Goal: Task Accomplishment & Management: Manage account settings

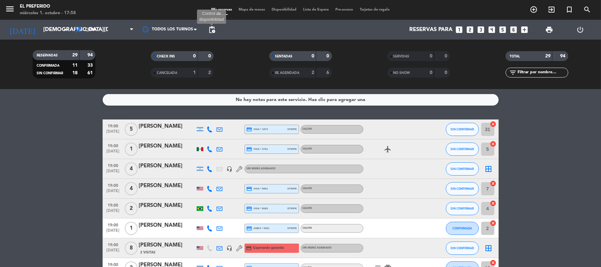
click at [211, 32] on span "pending_actions" at bounding box center [212, 30] width 8 height 8
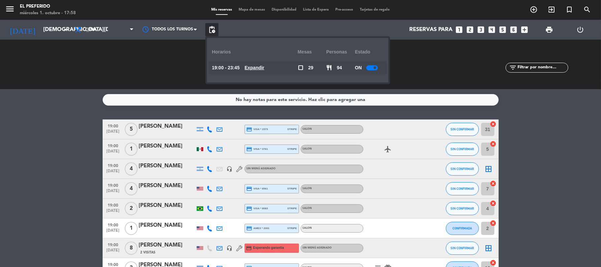
click at [263, 70] on u "Expandir" at bounding box center [254, 67] width 20 height 5
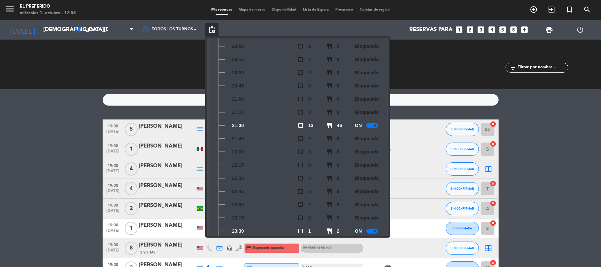
scroll to position [110, 0]
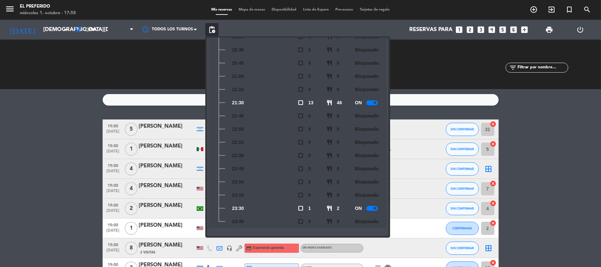
drag, startPoint x: 36, startPoint y: 143, endPoint x: 131, endPoint y: 184, distance: 103.6
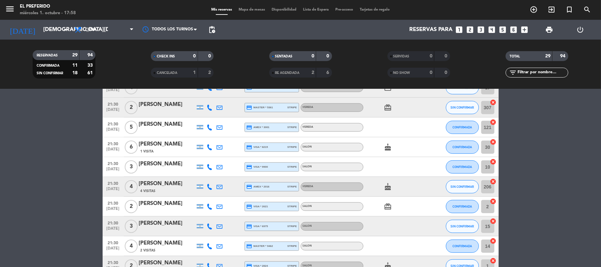
scroll to position [396, 0]
click at [469, 29] on icon "looks_two" at bounding box center [470, 29] width 9 height 9
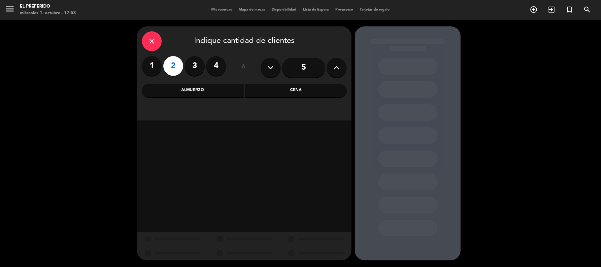
click at [299, 94] on div "Cena" at bounding box center [296, 90] width 102 height 13
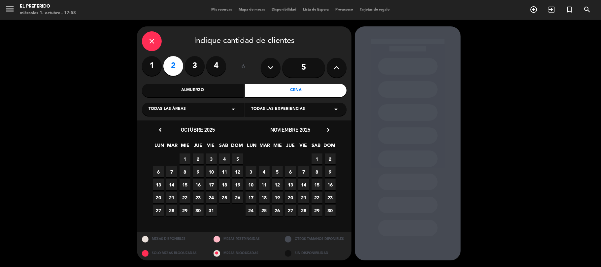
drag, startPoint x: 199, startPoint y: 159, endPoint x: 303, endPoint y: 158, distance: 104.9
click at [208, 159] on div "29 30 1 2 3 4 5" at bounding box center [198, 158] width 92 height 13
click at [195, 158] on span "2" at bounding box center [198, 158] width 11 height 11
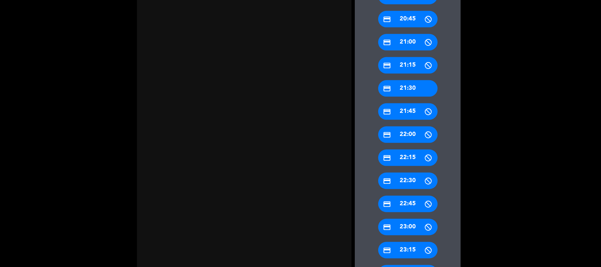
scroll to position [299, 0]
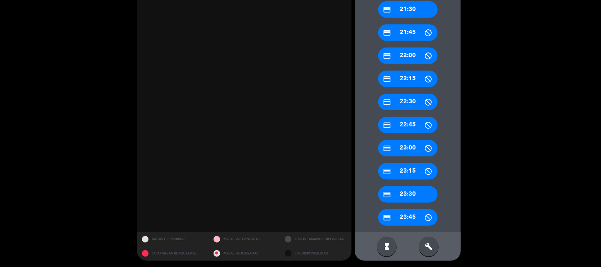
click at [432, 238] on div "build" at bounding box center [429, 247] width 20 height 20
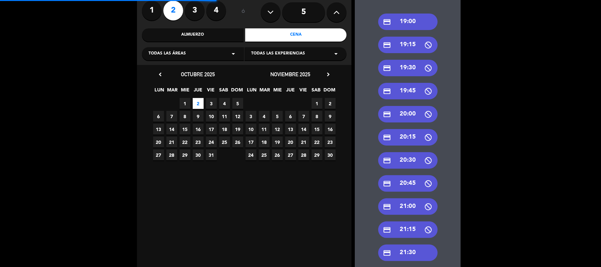
scroll to position [88, 0]
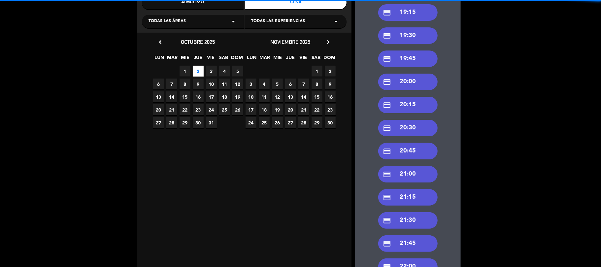
drag, startPoint x: 420, startPoint y: 217, endPoint x: 251, endPoint y: 172, distance: 174.7
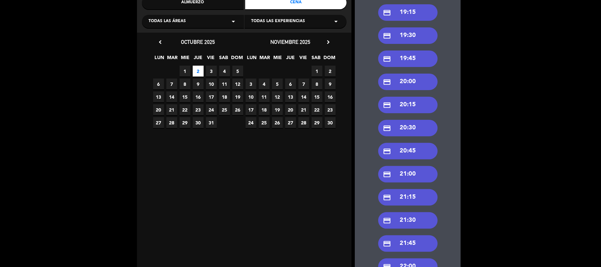
click at [406, 215] on div "credit_card 21:30" at bounding box center [407, 220] width 59 height 16
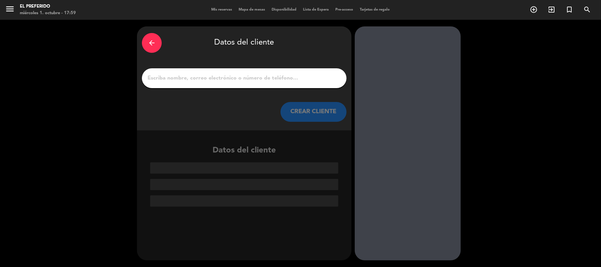
click at [246, 76] on input "1" at bounding box center [244, 78] width 195 height 9
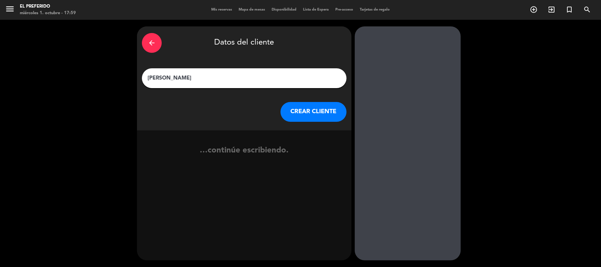
click at [168, 77] on input "[PERSON_NAME]" at bounding box center [244, 78] width 195 height 9
type input "[PERSON_NAME]"
click at [314, 106] on button "CREAR CLIENTE" at bounding box center [313, 112] width 66 height 20
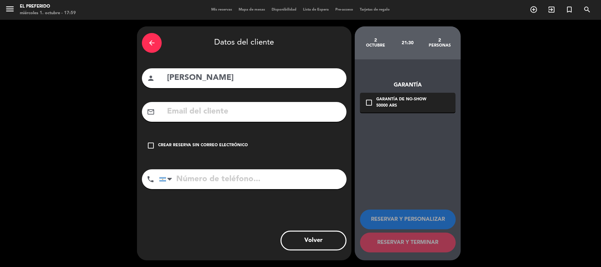
click at [213, 109] on input "text" at bounding box center [253, 112] width 175 height 14
type input "o"
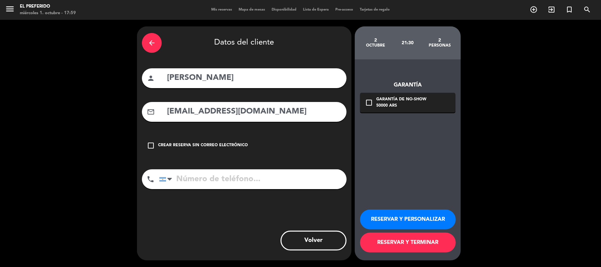
type input "[EMAIL_ADDRESS][DOMAIN_NAME]"
click at [218, 180] on input "tel" at bounding box center [252, 179] width 187 height 20
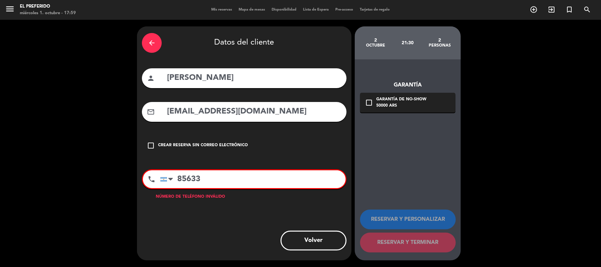
type input "856335"
drag, startPoint x: 214, startPoint y: 179, endPoint x: 165, endPoint y: 176, distance: 49.3
click at [165, 176] on div "[GEOGRAPHIC_DATA] +1 [GEOGRAPHIC_DATA] +44 [GEOGRAPHIC_DATA] ([GEOGRAPHIC_DATA]…" at bounding box center [252, 179] width 185 height 18
click at [178, 182] on input "2496935" at bounding box center [252, 179] width 185 height 18
drag, startPoint x: 230, startPoint y: 184, endPoint x: 269, endPoint y: 182, distance: 38.9
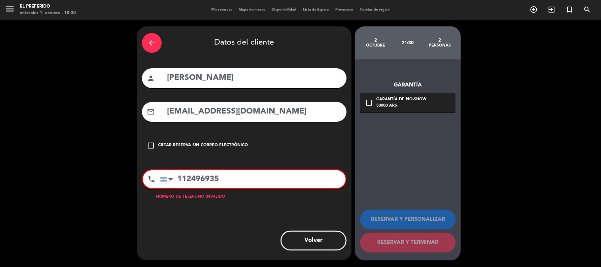
click at [233, 184] on input "112496935" at bounding box center [252, 179] width 185 height 18
type input "112496935"
click at [407, 102] on div "Garantía de no-show" at bounding box center [401, 99] width 50 height 7
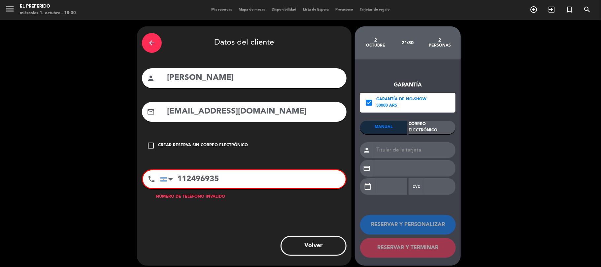
click at [420, 127] on div "Correo Electrónico" at bounding box center [431, 127] width 47 height 13
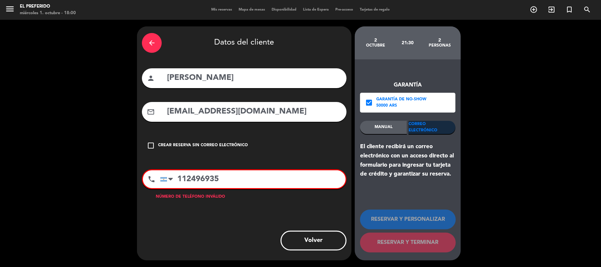
drag, startPoint x: 246, startPoint y: 179, endPoint x: 156, endPoint y: 171, distance: 90.8
click at [156, 171] on div "phone [GEOGRAPHIC_DATA] +1 [GEOGRAPHIC_DATA] +44 [GEOGRAPHIC_DATA] ([GEOGRAPHIC…" at bounding box center [244, 179] width 205 height 20
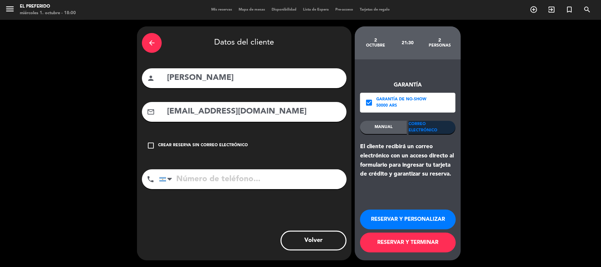
click at [415, 220] on button "RESERVAR Y PERSONALIZAR" at bounding box center [408, 219] width 96 height 20
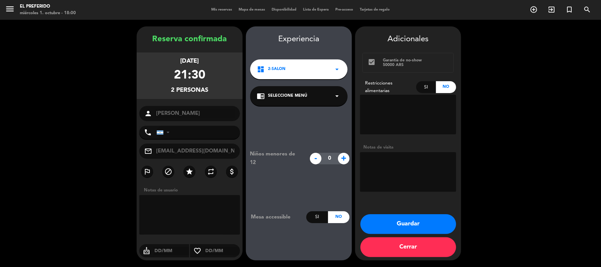
drag, startPoint x: 181, startPoint y: 180, endPoint x: 343, endPoint y: 211, distance: 165.0
click at [181, 180] on div "Reserva confirmada [DATE] 21:30 2 personas person [PERSON_NAME] phone [GEOGRAPH…" at bounding box center [190, 150] width 106 height 234
click at [494, 164] on booking-confirmed "Reserva confirmada [DATE] 21:30 2 personas person [PERSON_NAME] phone [GEOGRAPH…" at bounding box center [300, 143] width 587 height 234
click at [391, 132] on textarea at bounding box center [408, 115] width 96 height 40
click at [390, 144] on div "Notas de visita" at bounding box center [408, 147] width 96 height 7
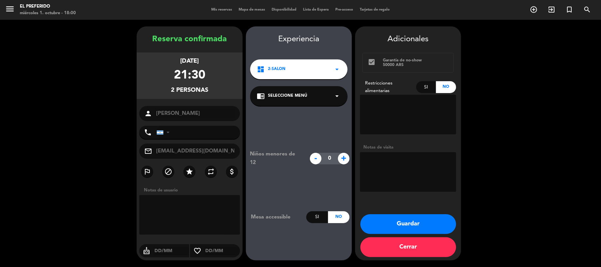
click at [390, 151] on div "Notas de visita" at bounding box center [408, 169] width 96 height 50
click at [424, 230] on button "Guardar" at bounding box center [408, 224] width 96 height 20
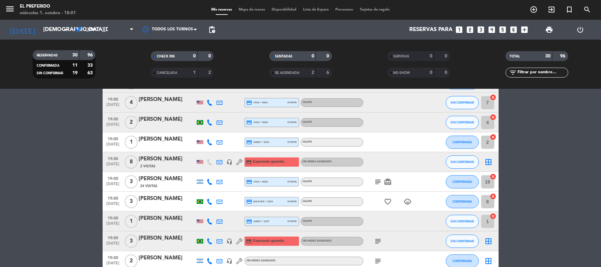
scroll to position [88, 0]
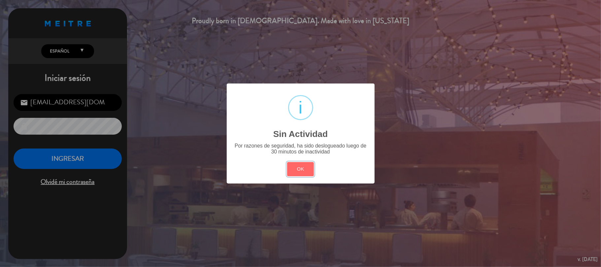
drag, startPoint x: 298, startPoint y: 171, endPoint x: 115, endPoint y: 154, distance: 182.8
click at [297, 171] on button "OK" at bounding box center [300, 169] width 27 height 14
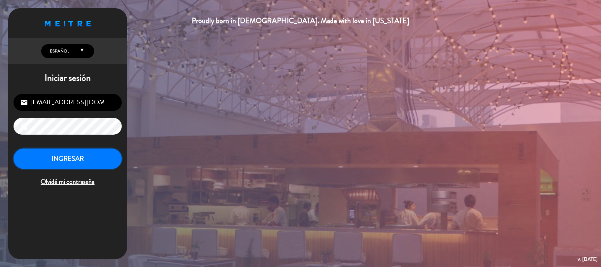
click at [90, 149] on button "INGRESAR" at bounding box center [68, 158] width 108 height 21
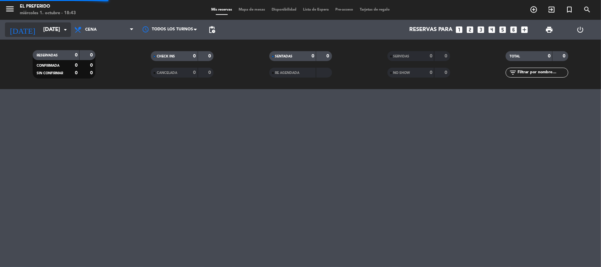
click at [47, 36] on input "[DATE]" at bounding box center [75, 29] width 71 height 13
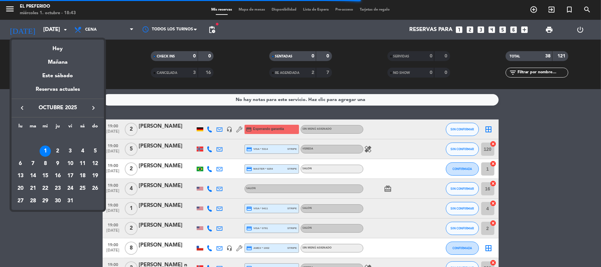
click at [44, 151] on div "1" at bounding box center [45, 150] width 11 height 11
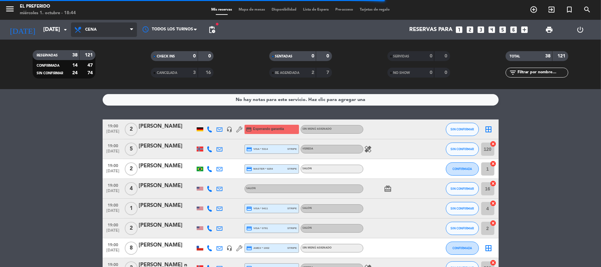
click at [108, 24] on span "Cena" at bounding box center [104, 29] width 66 height 15
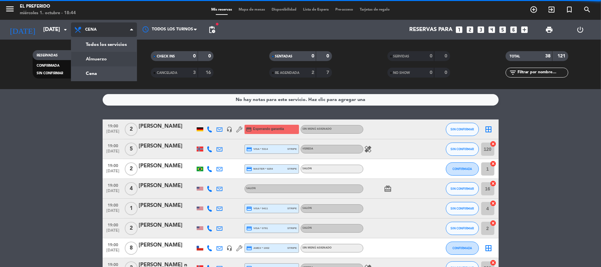
click at [106, 58] on div "menu El Preferido miércoles 1. octubre - 18:44 Mis reservas Mapa de mesas Dispo…" at bounding box center [300, 44] width 601 height 89
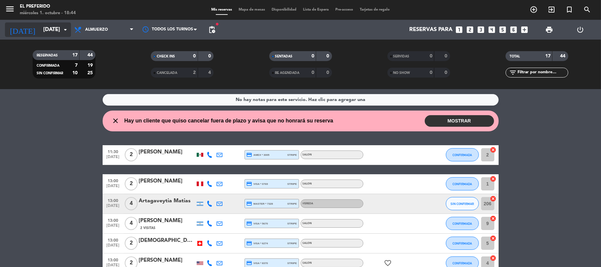
click at [58, 34] on input "[DATE]" at bounding box center [75, 29] width 71 height 13
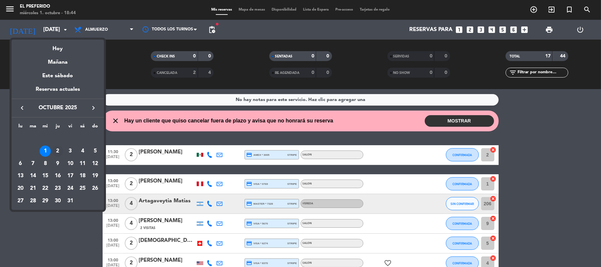
click at [54, 149] on div "2" at bounding box center [57, 150] width 11 height 11
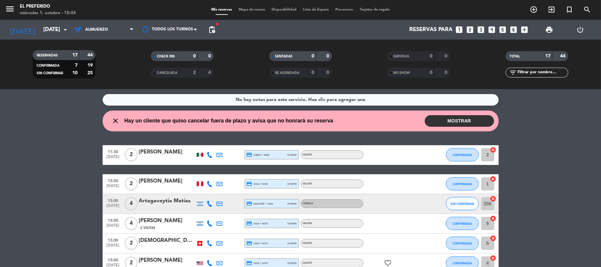
type input "[DEMOGRAPHIC_DATA][DATE]"
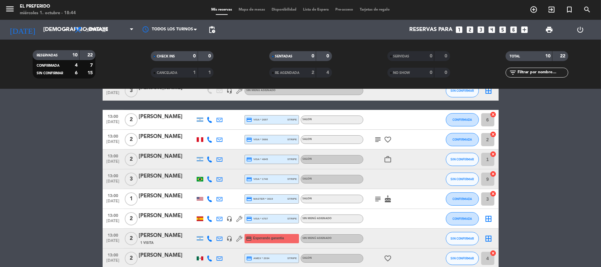
scroll to position [88, 0]
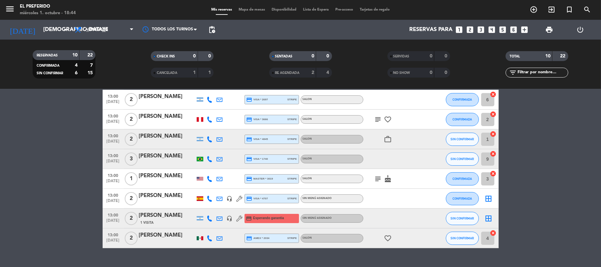
click at [168, 239] on div "[PERSON_NAME]" at bounding box center [167, 235] width 56 height 9
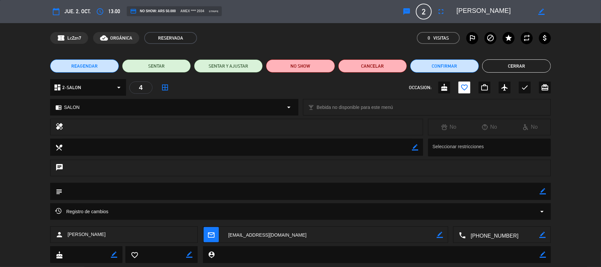
click at [515, 64] on button "Cerrar" at bounding box center [516, 65] width 69 height 13
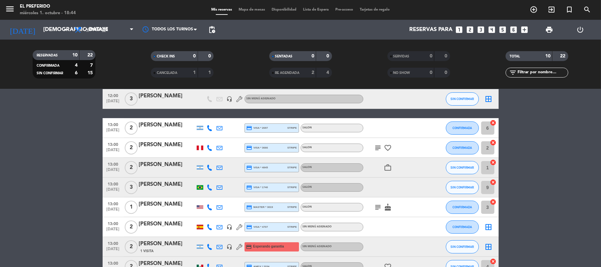
scroll to position [44, 0]
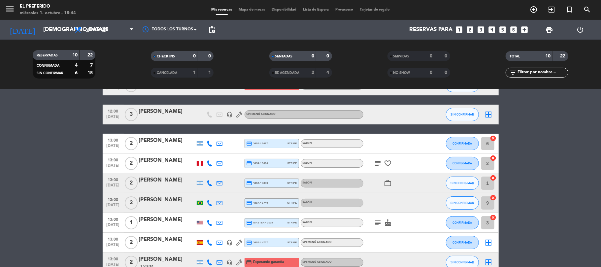
click at [147, 180] on div "[PERSON_NAME]" at bounding box center [167, 180] width 56 height 9
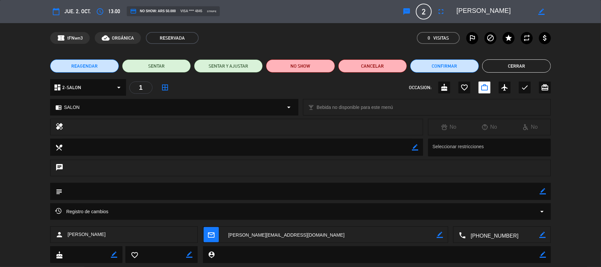
click at [504, 70] on button "Cerrar" at bounding box center [516, 65] width 69 height 13
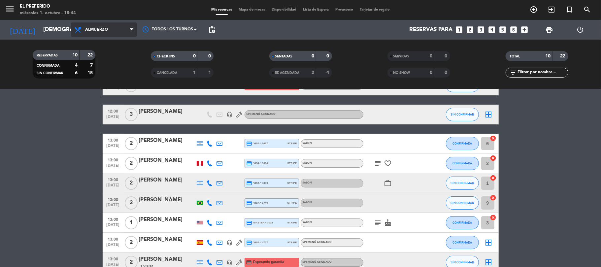
click at [105, 34] on span "Almuerzo" at bounding box center [104, 29] width 66 height 15
click at [110, 71] on div "menu El Preferido miércoles 1. octubre - 18:44 Mis reservas Mapa de mesas Dispo…" at bounding box center [300, 44] width 601 height 89
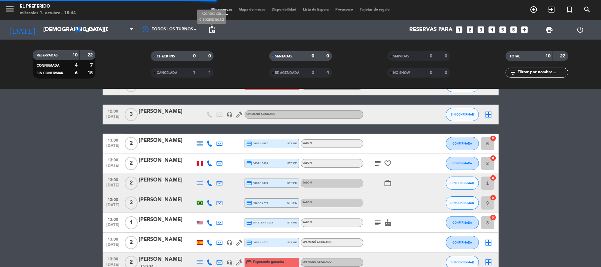
click at [211, 28] on span "pending_actions" at bounding box center [212, 30] width 8 height 8
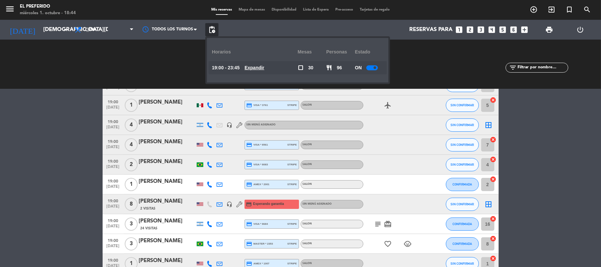
click at [262, 68] on u "Expandir" at bounding box center [254, 67] width 20 height 5
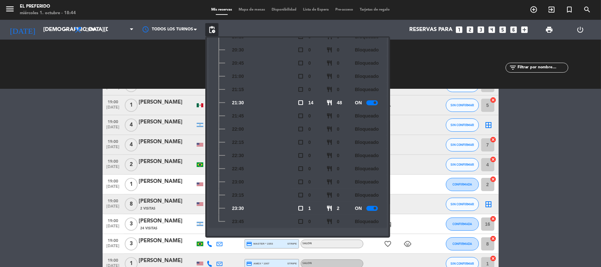
scroll to position [0, 0]
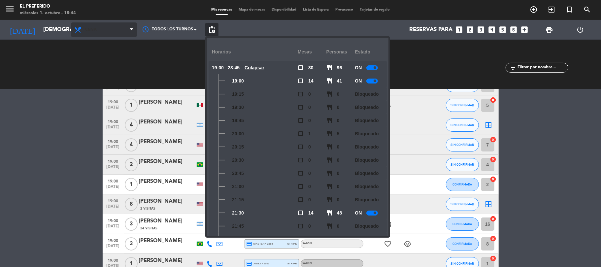
drag, startPoint x: 74, startPoint y: 144, endPoint x: 94, endPoint y: 27, distance: 119.4
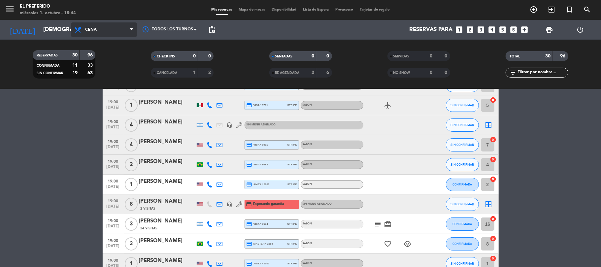
click at [115, 32] on span "Cena" at bounding box center [104, 29] width 66 height 15
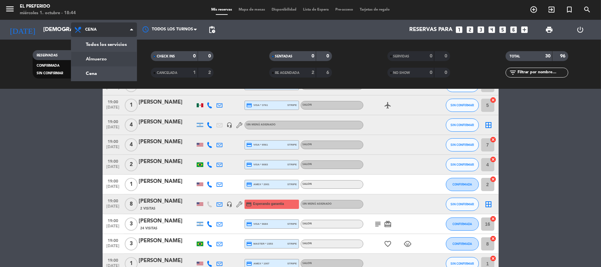
click at [98, 61] on div "menu El Preferido miércoles 1. octubre - 18:44 Mis reservas Mapa de mesas Dispo…" at bounding box center [300, 44] width 601 height 89
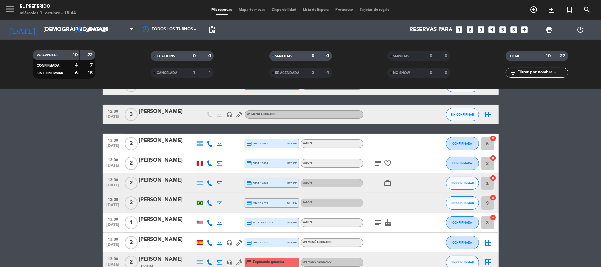
click at [164, 180] on div "[PERSON_NAME]" at bounding box center [167, 180] width 56 height 9
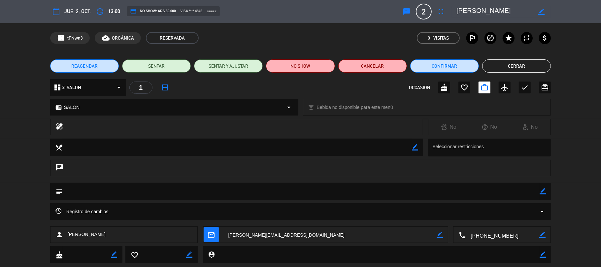
click at [94, 68] on span "REAGENDAR" at bounding box center [84, 66] width 26 height 7
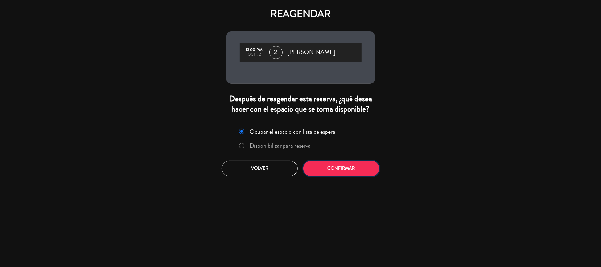
click at [346, 161] on button "Confirmar" at bounding box center [341, 169] width 76 height 16
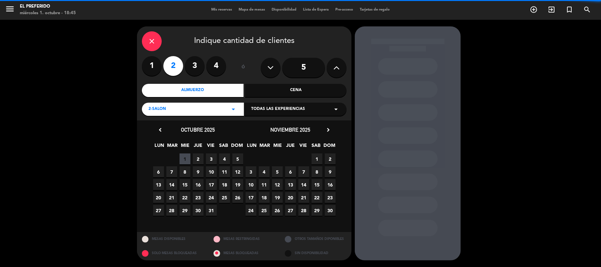
click at [280, 88] on div "Cena" at bounding box center [296, 90] width 102 height 13
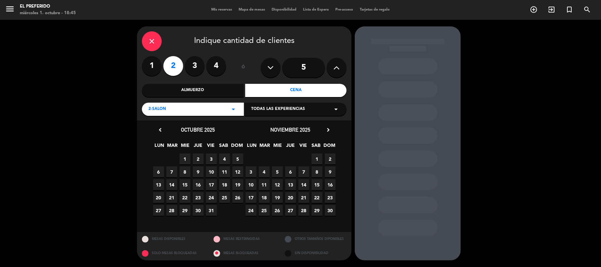
drag, startPoint x: 200, startPoint y: 162, endPoint x: 323, endPoint y: 199, distance: 128.5
click at [200, 162] on span "2" at bounding box center [198, 158] width 11 height 11
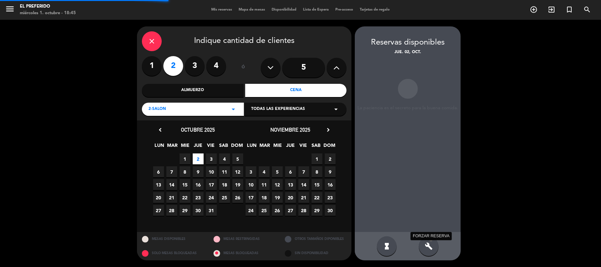
click at [417, 240] on div "hourglass_full build FORZAR RESERVA" at bounding box center [408, 246] width 106 height 28
click at [424, 244] on div "build" at bounding box center [429, 246] width 20 height 20
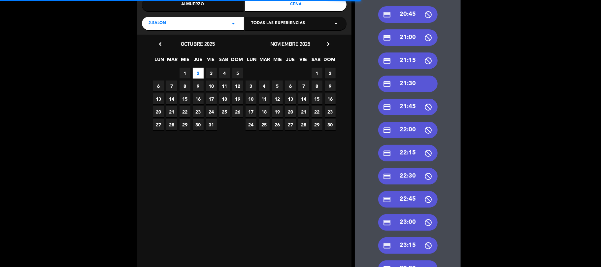
scroll to position [88, 0]
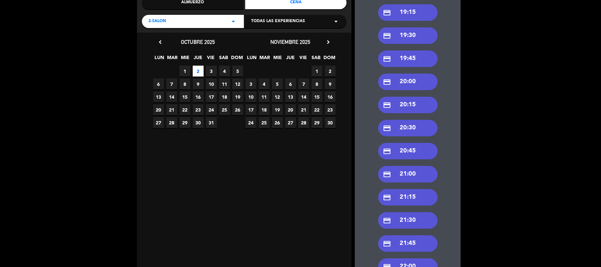
click at [405, 222] on div "credit_card 21:30" at bounding box center [407, 220] width 59 height 16
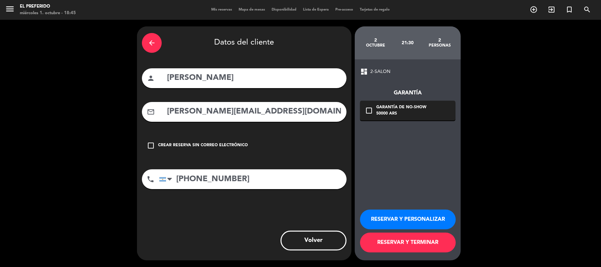
click at [412, 213] on button "RESERVAR Y PERSONALIZAR" at bounding box center [408, 219] width 96 height 20
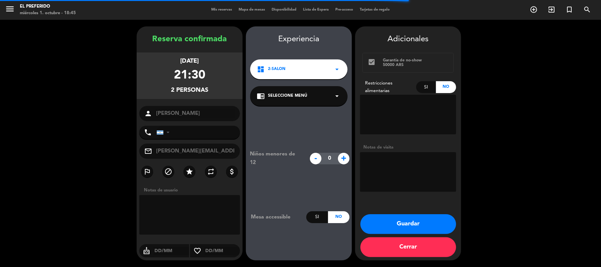
type input "[PHONE_NUMBER]"
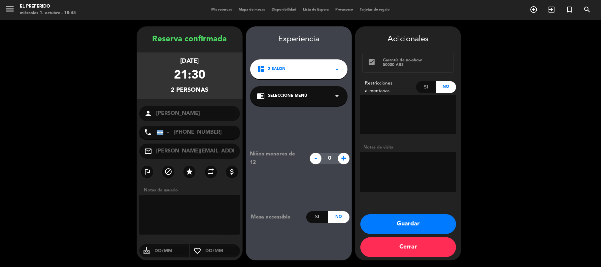
click at [410, 222] on button "Guardar" at bounding box center [408, 224] width 96 height 20
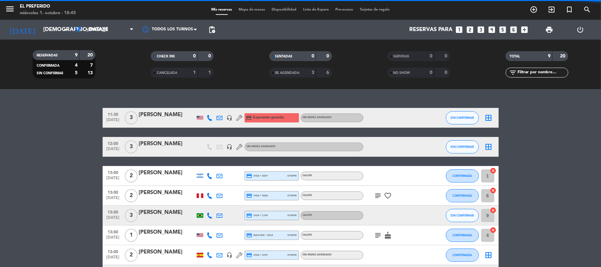
click at [319, 134] on div "menu El Preferido miércoles 1. octubre - 18:45 Mis reservas Mapa de mesas Dispo…" at bounding box center [300, 133] width 601 height 267
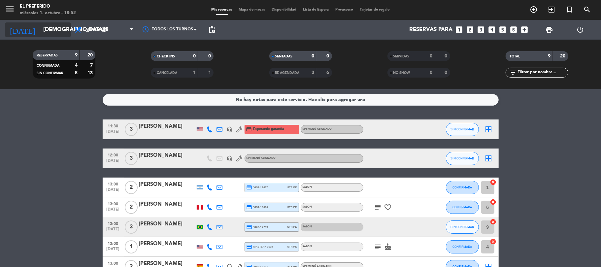
click at [59, 28] on input "[DEMOGRAPHIC_DATA][DATE]" at bounding box center [75, 29] width 71 height 13
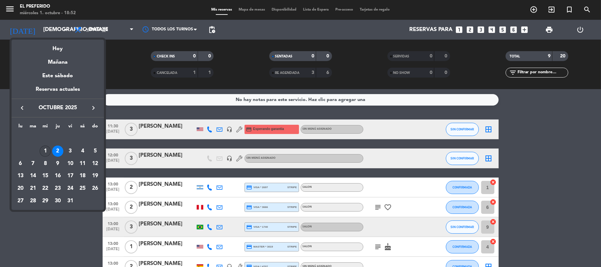
click at [44, 151] on div "1" at bounding box center [45, 150] width 11 height 11
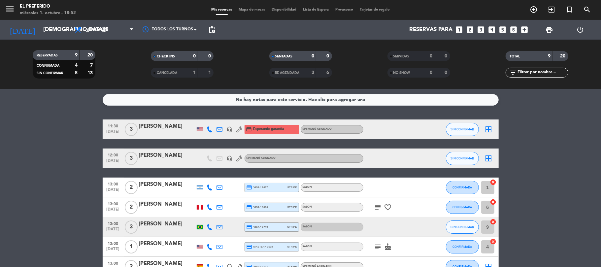
type input "[DATE]"
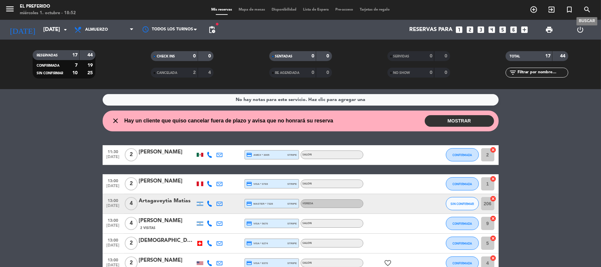
click at [584, 7] on icon "search" at bounding box center [587, 10] width 8 height 8
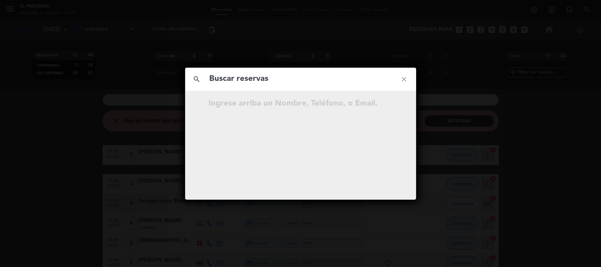
drag, startPoint x: 313, startPoint y: 82, endPoint x: 312, endPoint y: 78, distance: 4.6
click at [313, 82] on input "text" at bounding box center [300, 79] width 183 height 14
type input "o"
type input "[PERSON_NAME]"
click at [385, 104] on icon "open_in_new" at bounding box center [388, 105] width 8 height 8
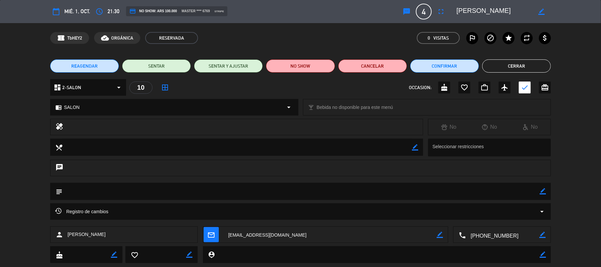
click at [72, 66] on span "REAGENDAR" at bounding box center [84, 66] width 26 height 7
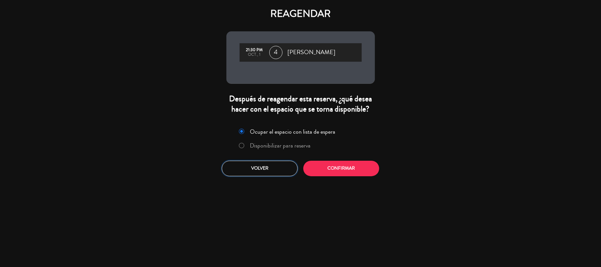
click at [251, 173] on button "Volver" at bounding box center [260, 169] width 76 height 16
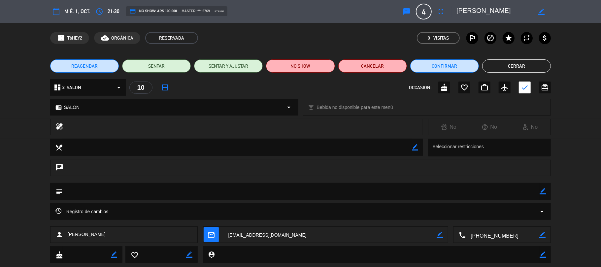
drag, startPoint x: 526, startPoint y: 64, endPoint x: 448, endPoint y: 66, distance: 77.9
click at [521, 64] on button "Cerrar" at bounding box center [516, 65] width 69 height 13
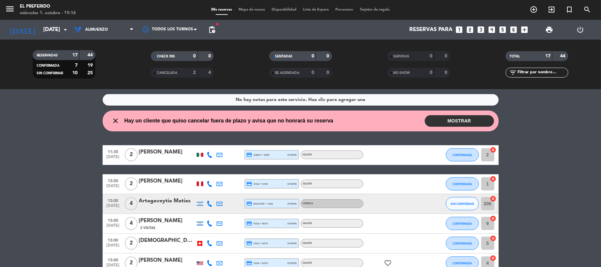
scroll to position [44, 0]
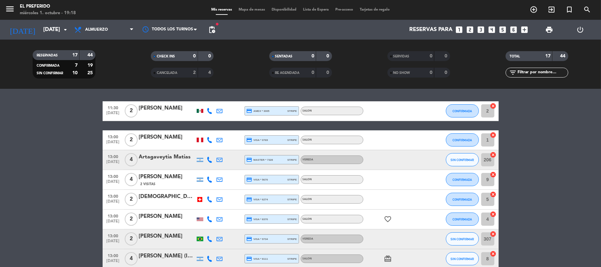
click at [49, 21] on div "[DATE] [DATE] arrow_drop_down" at bounding box center [38, 30] width 66 height 20
click at [53, 25] on input "[DATE]" at bounding box center [75, 29] width 71 height 13
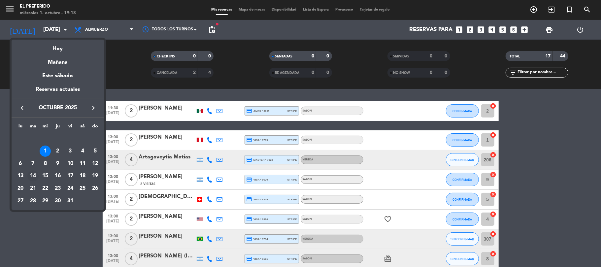
click at [29, 174] on div "14" at bounding box center [32, 175] width 11 height 11
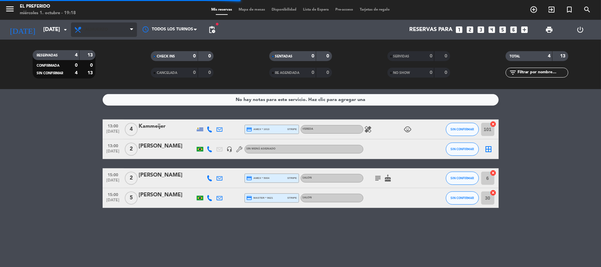
scroll to position [0, 0]
click at [118, 30] on span "Almuerzo" at bounding box center [104, 29] width 66 height 15
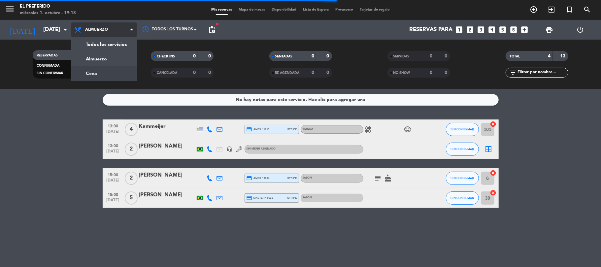
click at [125, 73] on div "menu El Preferido miércoles 1. octubre - 19:18 Mis reservas Mapa de mesas Dispo…" at bounding box center [300, 44] width 601 height 89
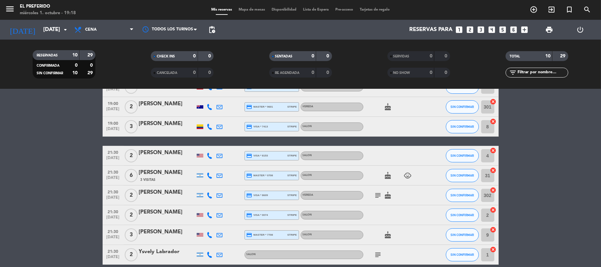
scroll to position [49, 0]
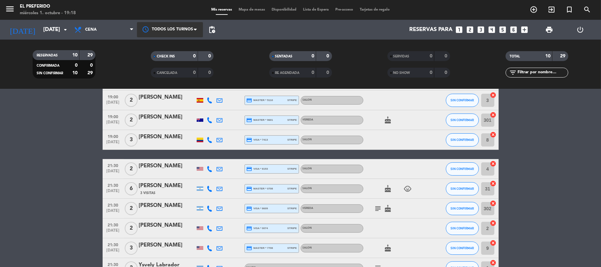
click at [194, 31] on span at bounding box center [197, 29] width 7 height 7
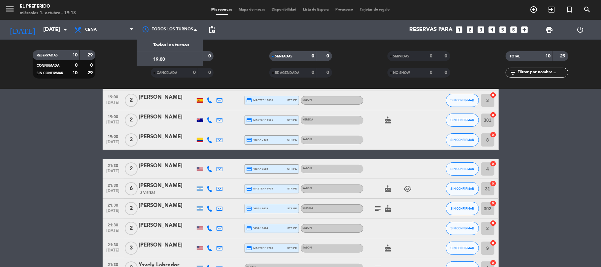
click at [216, 28] on span "pending_actions" at bounding box center [211, 29] width 13 height 13
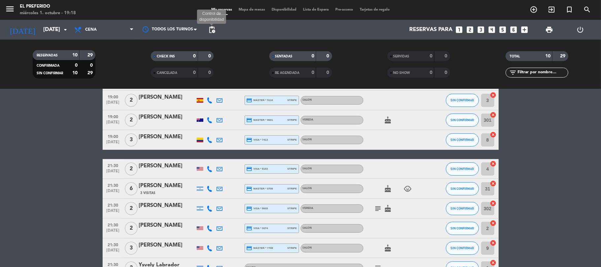
click at [210, 29] on span "pending_actions" at bounding box center [212, 30] width 8 height 8
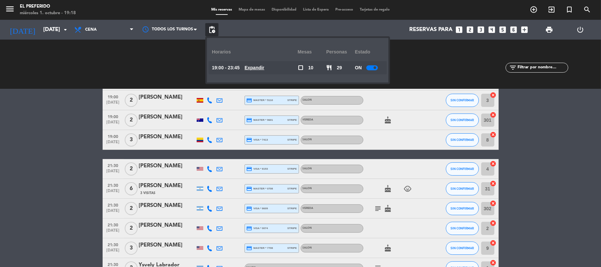
click at [259, 66] on u "Expandir" at bounding box center [254, 67] width 20 height 5
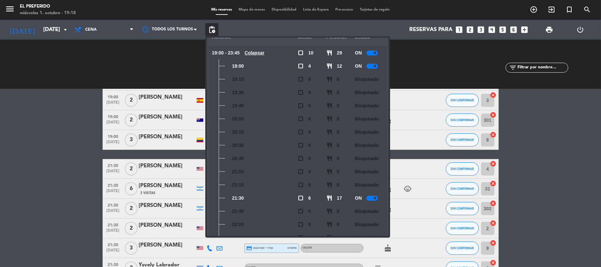
scroll to position [0, 0]
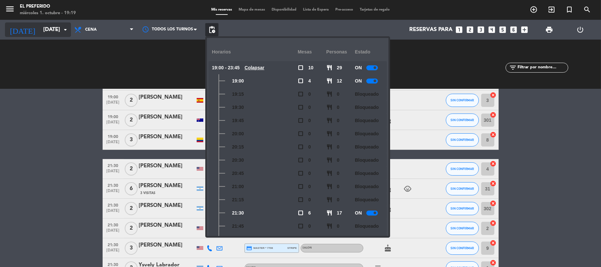
click at [65, 27] on icon "arrow_drop_down" at bounding box center [65, 30] width 8 height 8
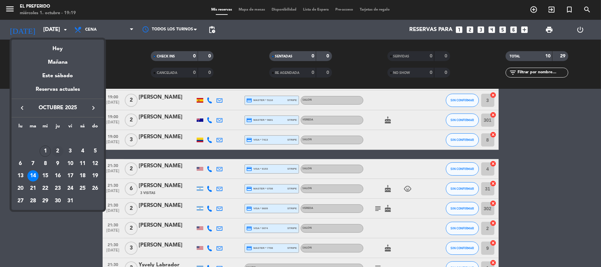
click at [54, 153] on div "2" at bounding box center [57, 150] width 11 height 11
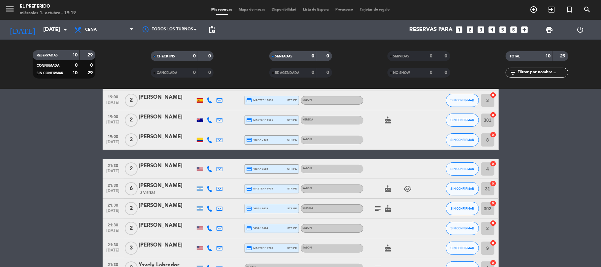
type input "[DEMOGRAPHIC_DATA][DATE]"
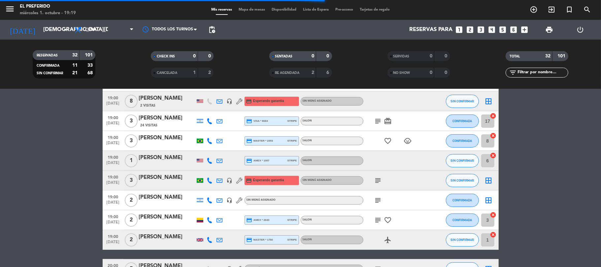
scroll to position [137, 0]
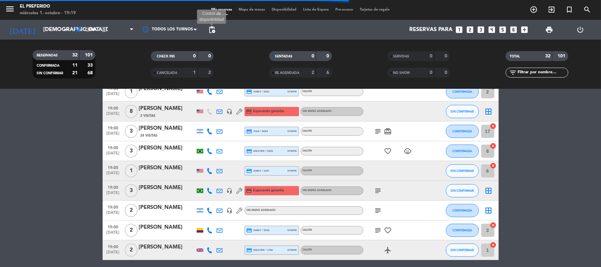
click at [208, 28] on span "pending_actions" at bounding box center [212, 30] width 8 height 8
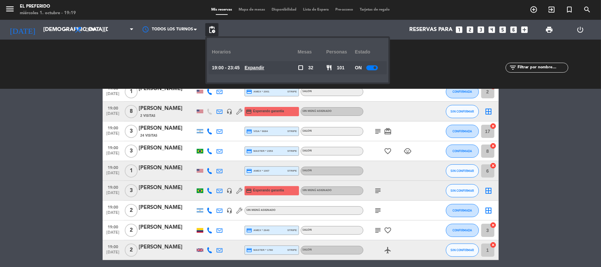
click at [260, 69] on u "Expandir" at bounding box center [254, 67] width 20 height 5
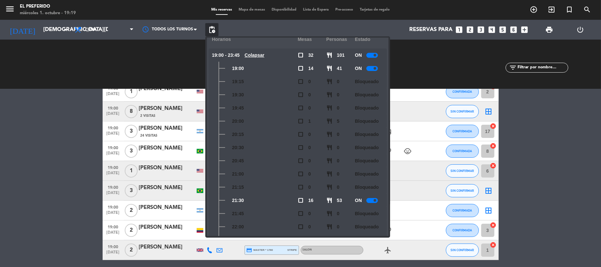
scroll to position [0, 0]
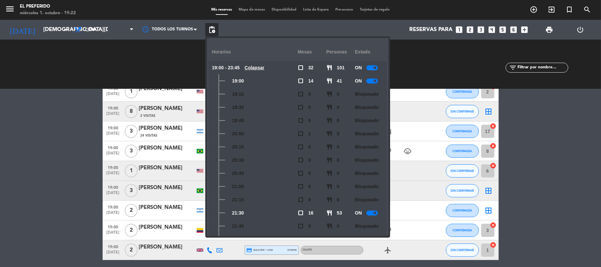
drag, startPoint x: 533, startPoint y: 127, endPoint x: 418, endPoint y: 110, distance: 116.4
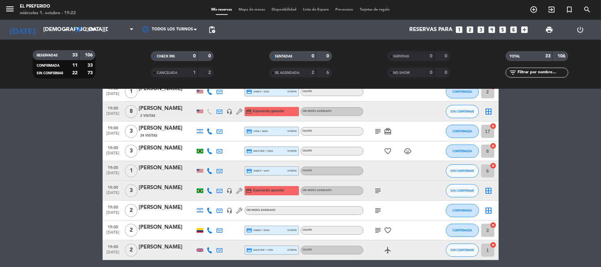
click at [467, 28] on icon "looks_two" at bounding box center [470, 29] width 9 height 9
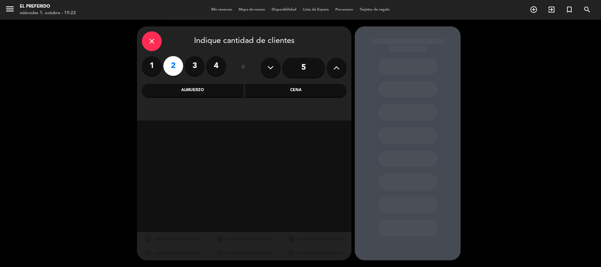
drag, startPoint x: 259, startPoint y: 90, endPoint x: 263, endPoint y: 93, distance: 4.5
click at [260, 90] on div "Cena" at bounding box center [296, 90] width 102 height 13
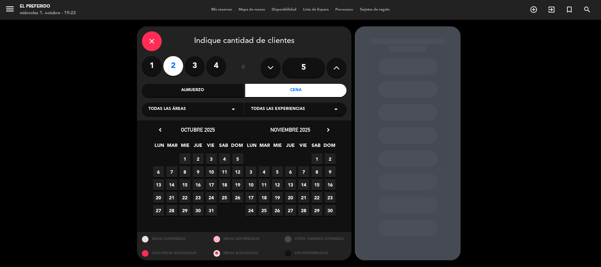
click at [198, 160] on span "2" at bounding box center [198, 158] width 11 height 11
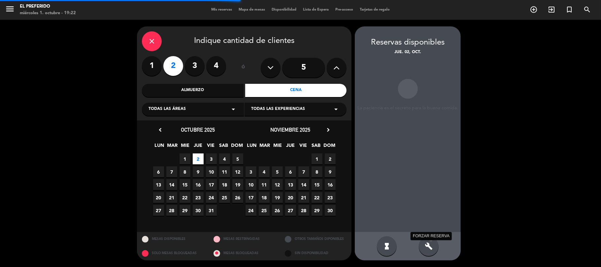
click at [429, 244] on icon "build" at bounding box center [429, 246] width 8 height 8
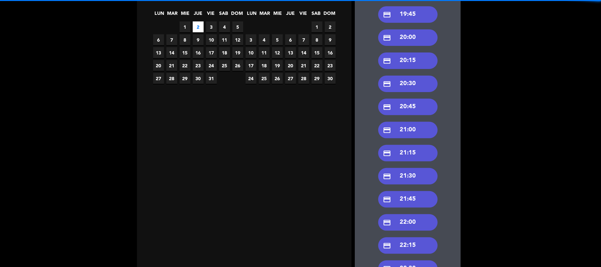
scroll to position [176, 0]
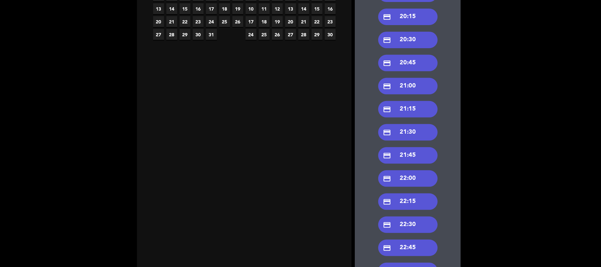
click at [416, 135] on div "credit_card 21:30" at bounding box center [407, 132] width 59 height 16
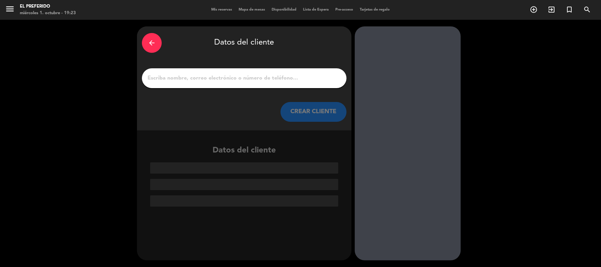
scroll to position [0, 0]
drag, startPoint x: 217, startPoint y: 83, endPoint x: 216, endPoint y: 79, distance: 4.3
click at [217, 82] on div at bounding box center [244, 78] width 205 height 20
click at [216, 79] on input "1" at bounding box center [244, 78] width 195 height 9
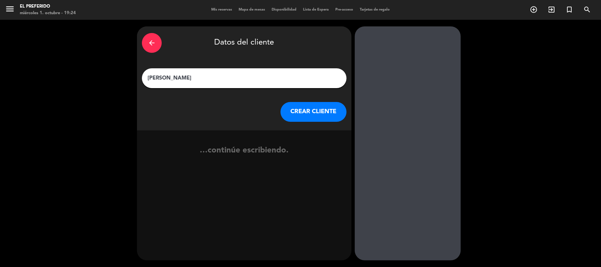
type input "[PERSON_NAME]"
click at [286, 109] on button "CREAR CLIENTE" at bounding box center [313, 112] width 66 height 20
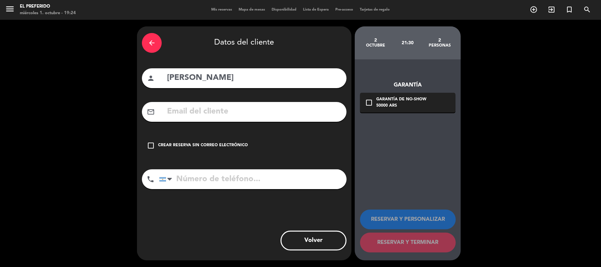
click at [280, 110] on input "text" at bounding box center [253, 112] width 175 height 14
click at [214, 117] on input "text" at bounding box center [253, 112] width 175 height 14
paste input "[EMAIL_ADDRESS][DOMAIN_NAME]"
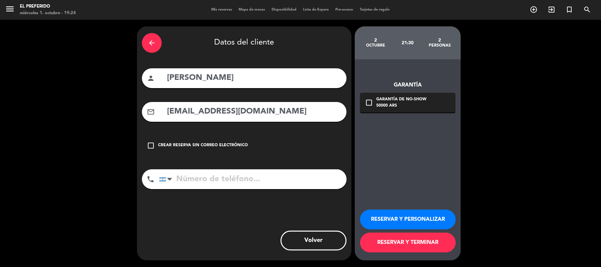
type input "[EMAIL_ADDRESS][DOMAIN_NAME]"
click at [238, 172] on input "tel" at bounding box center [252, 179] width 187 height 20
paste input "[PHONE_NUMBER]"
type input "[PHONE_NUMBER]"
click at [416, 219] on button "RESERVAR Y PERSONALIZAR" at bounding box center [408, 219] width 96 height 20
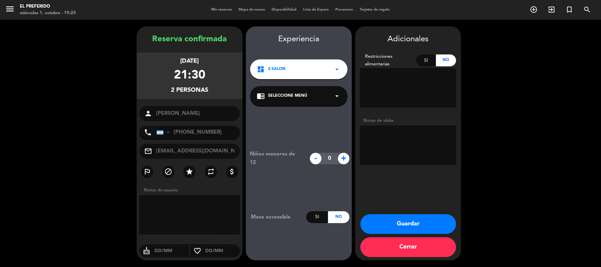
click at [370, 148] on textarea at bounding box center [408, 145] width 96 height 40
paste textarea "vereda pero bajo techo si puede ser"
type textarea "vereda pero bajo techo si puede ser"
drag, startPoint x: 153, startPoint y: 38, endPoint x: 222, endPoint y: 92, distance: 87.5
click at [222, 92] on div "Reserva confirmada [DATE] 21:30 2 personas person [GEOGRAPHIC_DATA] menentiel p…" at bounding box center [190, 150] width 106 height 234
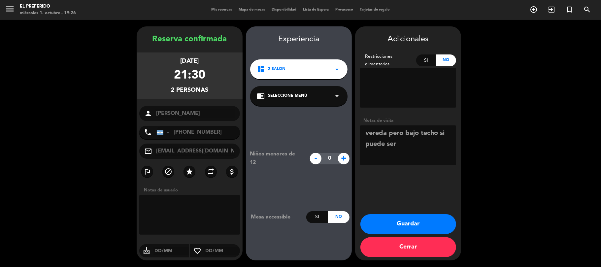
copy div "Reserva confirmada [DATE] 21:30 2 personas"
click at [410, 222] on button "Guardar" at bounding box center [408, 224] width 96 height 20
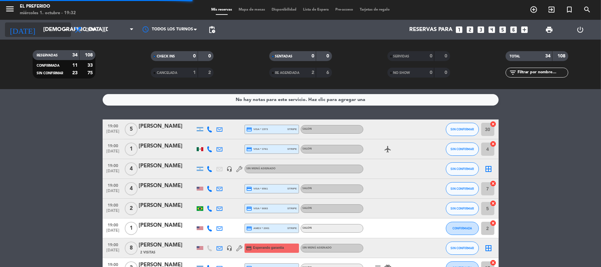
click at [70, 24] on input "[DEMOGRAPHIC_DATA][DATE]" at bounding box center [75, 29] width 71 height 13
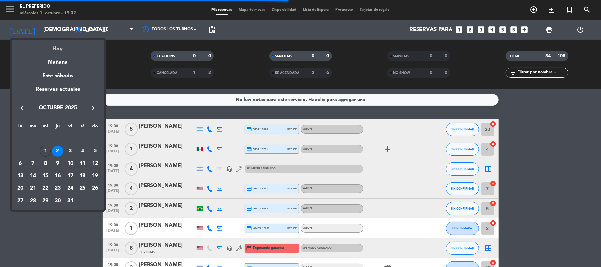
click at [58, 51] on div "Hoy" at bounding box center [58, 47] width 92 height 14
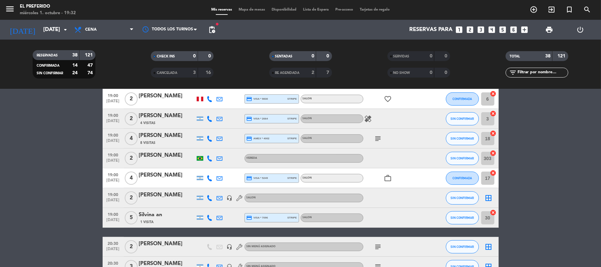
scroll to position [138, 0]
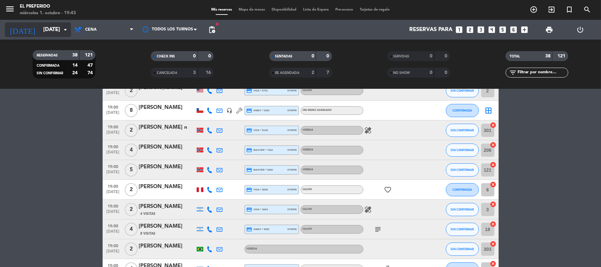
click at [59, 26] on input "[DATE]" at bounding box center [75, 29] width 71 height 13
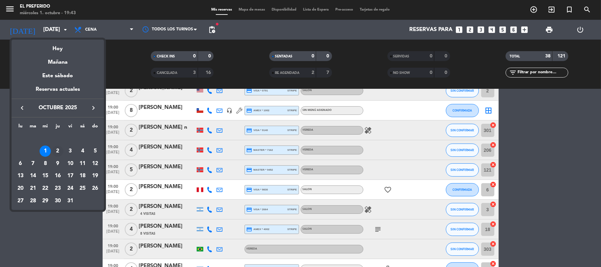
click at [55, 150] on div "2" at bounding box center [57, 150] width 11 height 11
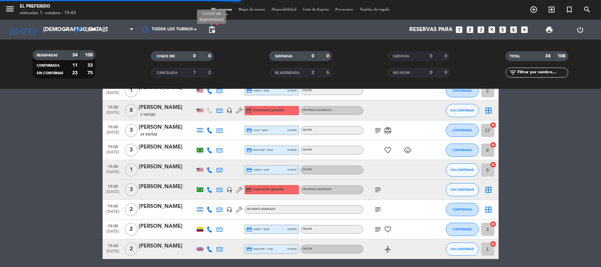
click at [208, 29] on span "pending_actions" at bounding box center [212, 30] width 8 height 8
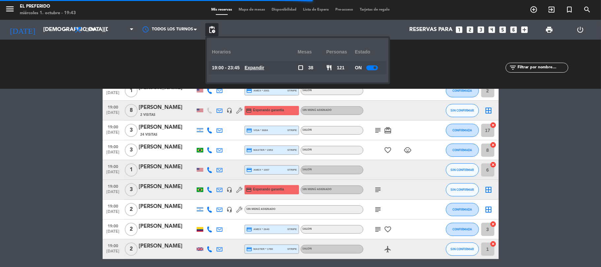
click at [254, 69] on u "Expandir" at bounding box center [254, 67] width 20 height 5
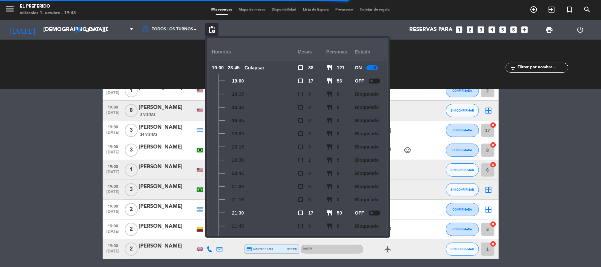
scroll to position [0, 0]
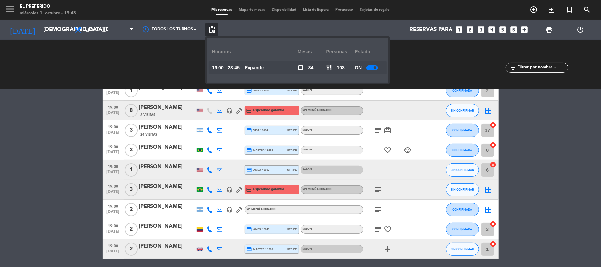
click at [264, 64] on span "Expandir" at bounding box center [254, 68] width 20 height 8
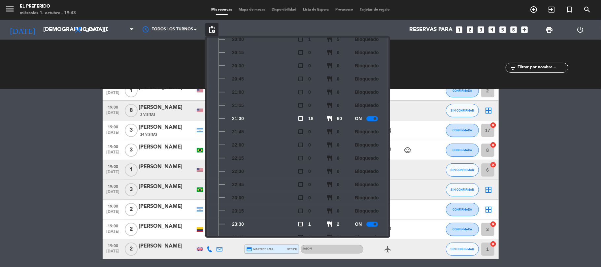
scroll to position [110, 0]
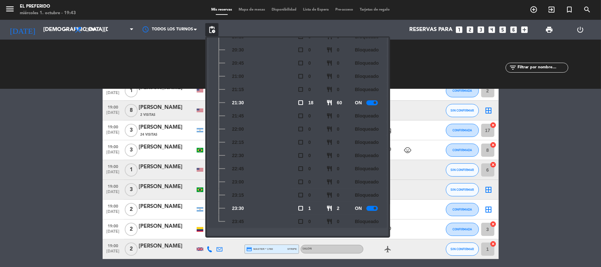
click at [373, 102] on div at bounding box center [372, 102] width 12 height 5
click at [64, 26] on icon "arrow_drop_down" at bounding box center [65, 30] width 8 height 8
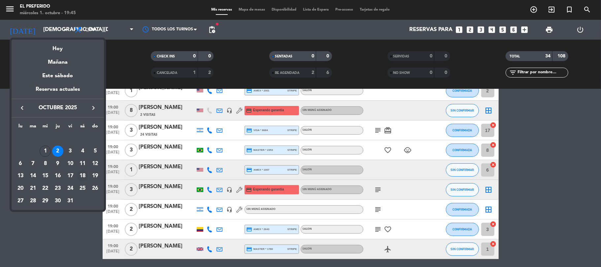
click at [81, 173] on div "18" at bounding box center [82, 175] width 11 height 11
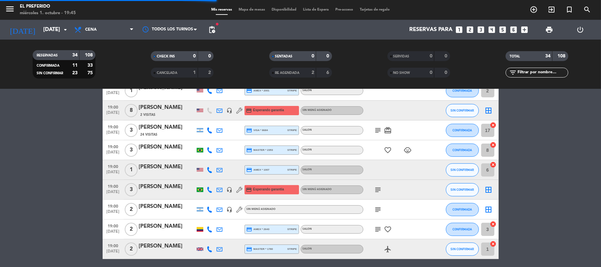
scroll to position [91, 0]
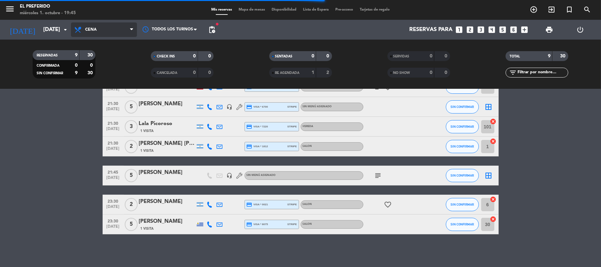
click at [91, 27] on span "Cena" at bounding box center [104, 29] width 66 height 15
click at [98, 56] on div "menu El Preferido miércoles 1. octubre - 19:45 Mis reservas Mapa de mesas Dispo…" at bounding box center [300, 44] width 601 height 89
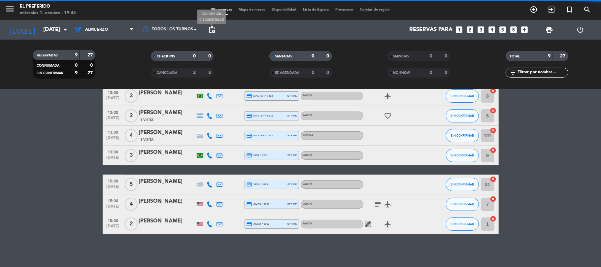
scroll to position [73, 0]
click at [212, 27] on span "pending_actions" at bounding box center [212, 30] width 8 height 8
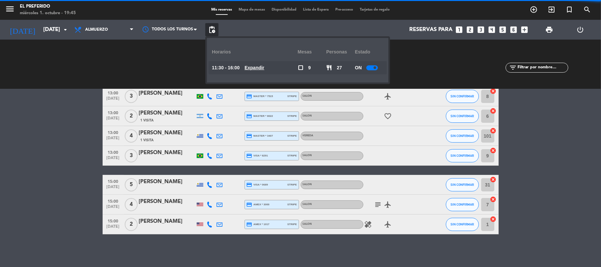
click at [257, 66] on u "Expandir" at bounding box center [254, 67] width 20 height 5
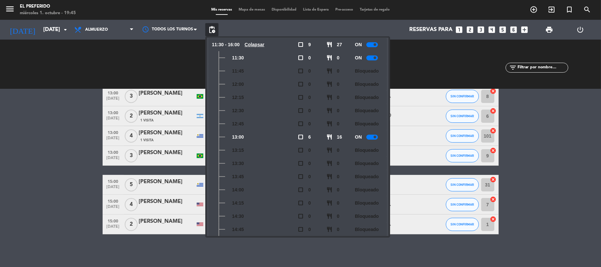
scroll to position [10, 0]
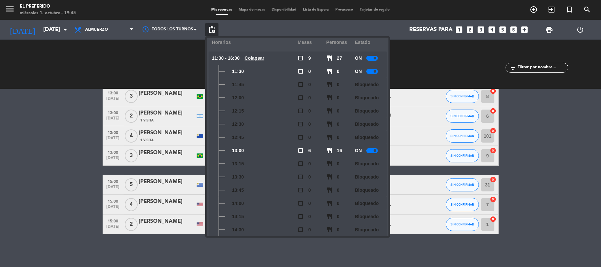
click at [171, 69] on div "CHECK INS 0 0 CANCELADA 2 3" at bounding box center [182, 64] width 118 height 36
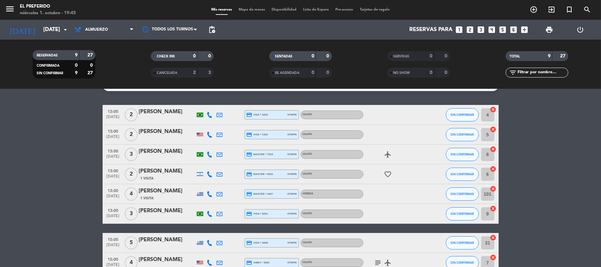
scroll to position [0, 0]
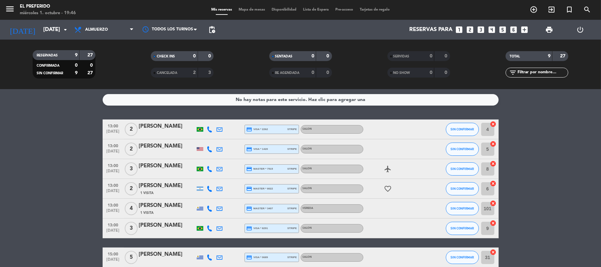
click at [208, 29] on span "pending_actions" at bounding box center [212, 30] width 8 height 8
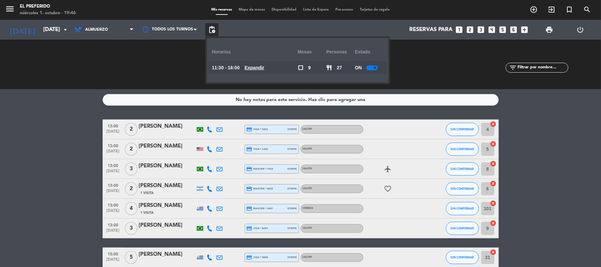
click at [253, 70] on u "Expandir" at bounding box center [254, 67] width 20 height 5
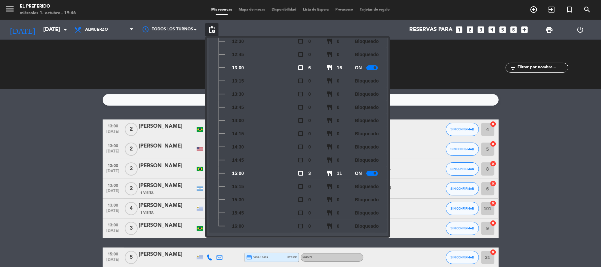
scroll to position [97, 0]
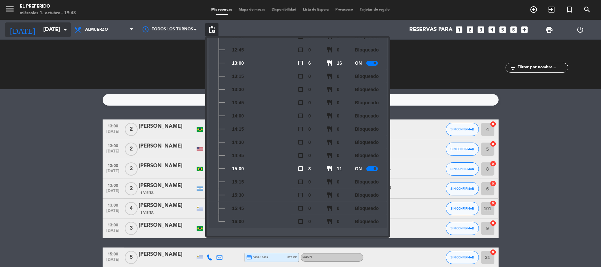
drag, startPoint x: 162, startPoint y: 52, endPoint x: 24, endPoint y: 25, distance: 140.5
click at [124, 53] on div "CHECK INS 0 0 CANCELADA 2 3" at bounding box center [182, 64] width 118 height 36
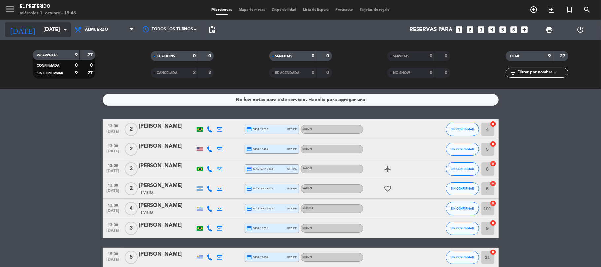
click at [47, 34] on input "[DATE]" at bounding box center [75, 29] width 71 height 13
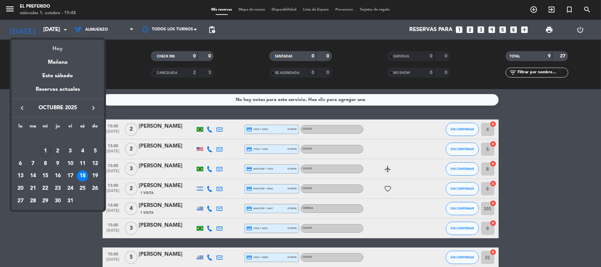
click at [55, 49] on div "Hoy" at bounding box center [58, 47] width 92 height 14
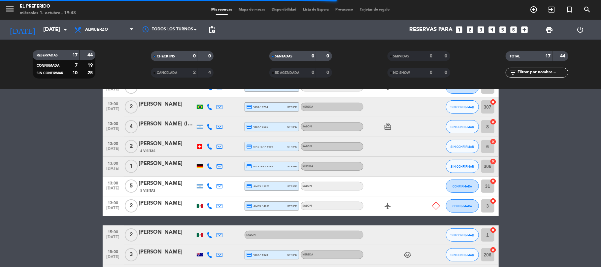
scroll to position [220, 0]
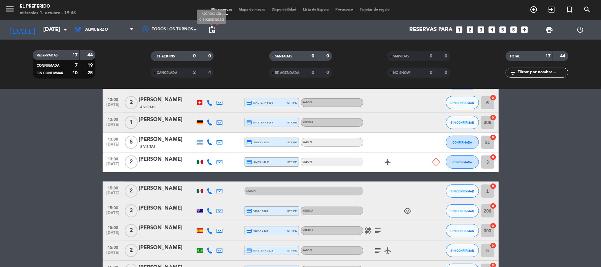
click at [211, 27] on span "pending_actions" at bounding box center [212, 30] width 8 height 8
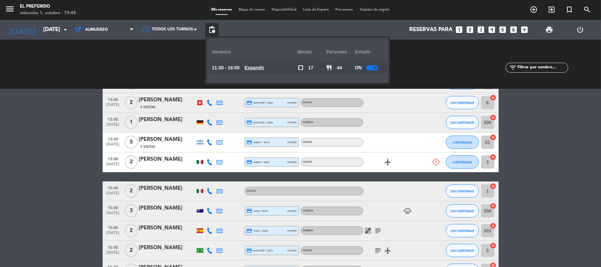
click at [264, 67] on u "Expandir" at bounding box center [254, 67] width 20 height 5
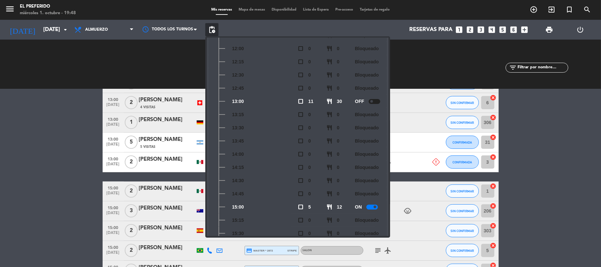
scroll to position [44, 0]
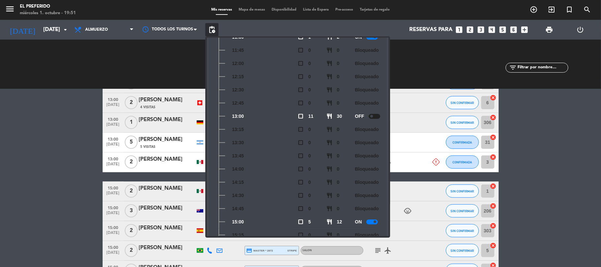
click at [131, 69] on div "CHECK INS 0 0 CANCELADA 2 4" at bounding box center [182, 64] width 118 height 36
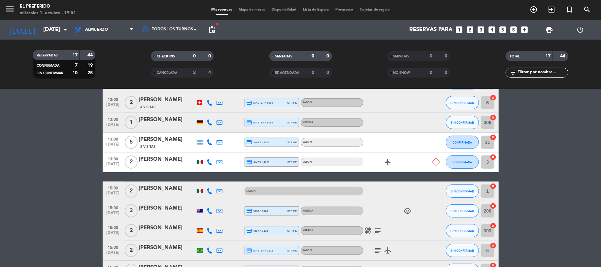
scroll to position [264, 0]
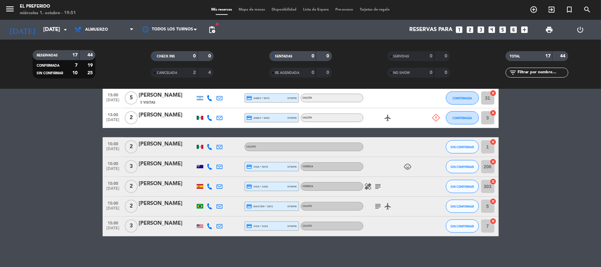
click at [205, 27] on div "[DATE] [DATE] arrow_drop_down Todos los servicios Almuerzo Cena Almuerzo Todos …" at bounding box center [300, 30] width 601 height 20
click at [208, 29] on span "pending_actions" at bounding box center [212, 30] width 8 height 8
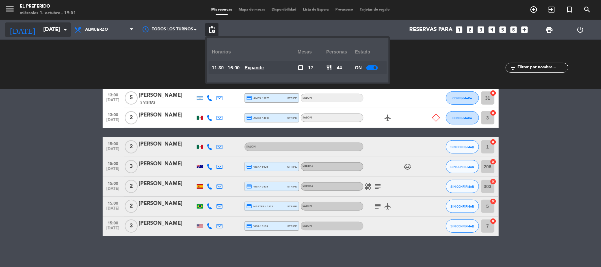
click at [44, 33] on input "[DATE]" at bounding box center [75, 29] width 71 height 13
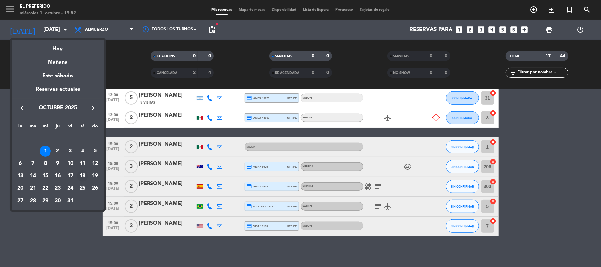
click at [79, 173] on div "18" at bounding box center [82, 175] width 11 height 11
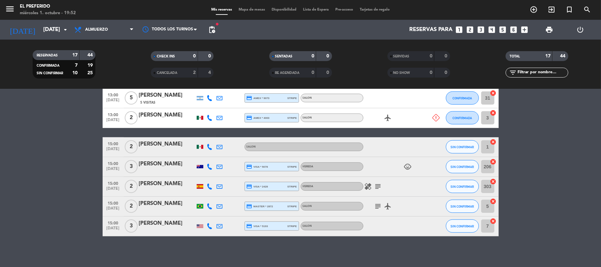
type input "[DATE]"
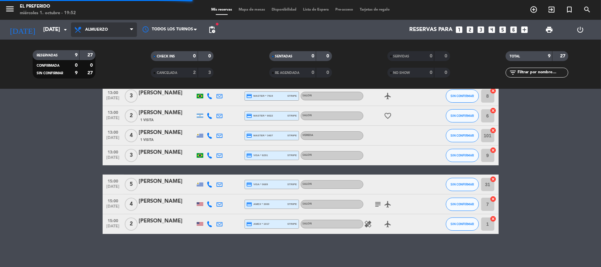
scroll to position [73, 0]
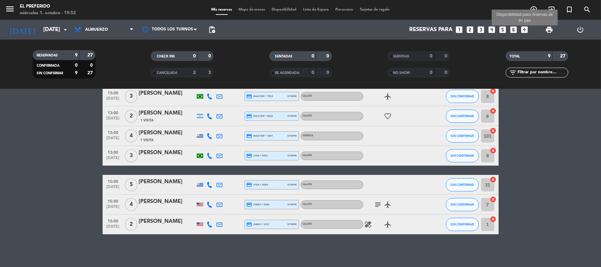
click at [522, 25] on icon "add_box" at bounding box center [524, 29] width 9 height 9
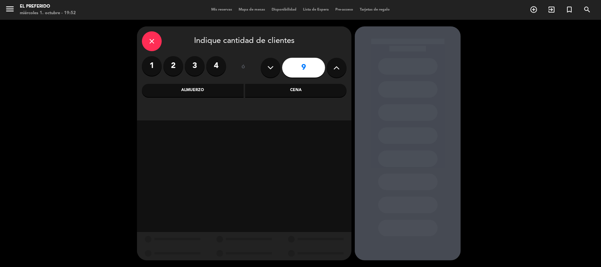
click at [271, 69] on icon at bounding box center [271, 68] width 6 height 10
type input "8"
click at [206, 96] on div "Almuerzo" at bounding box center [193, 90] width 102 height 13
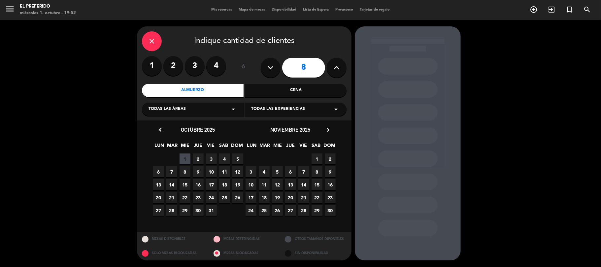
click at [223, 184] on span "18" at bounding box center [224, 184] width 11 height 11
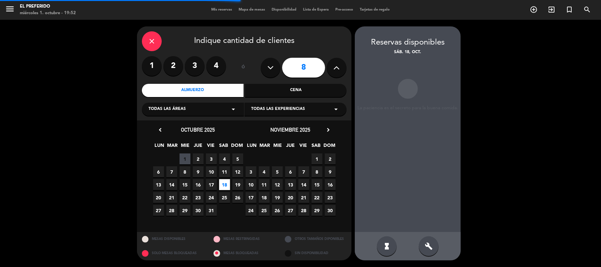
click at [433, 246] on div "build" at bounding box center [429, 246] width 20 height 20
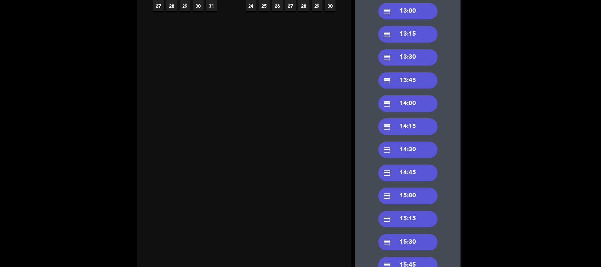
scroll to position [220, 0]
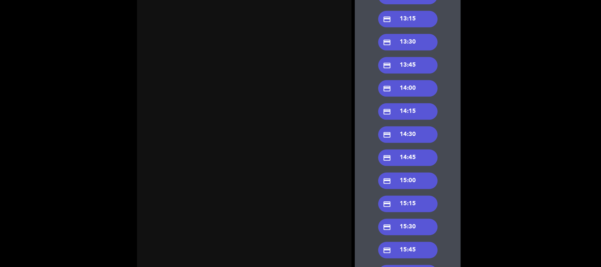
click at [419, 179] on div "credit_card 15:00" at bounding box center [407, 181] width 59 height 16
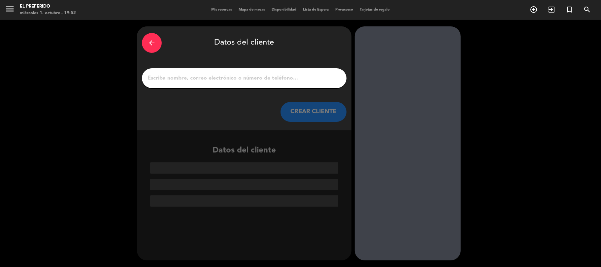
scroll to position [0, 0]
click at [168, 74] on input "1" at bounding box center [244, 78] width 195 height 9
paste input "[PERSON_NAME]"
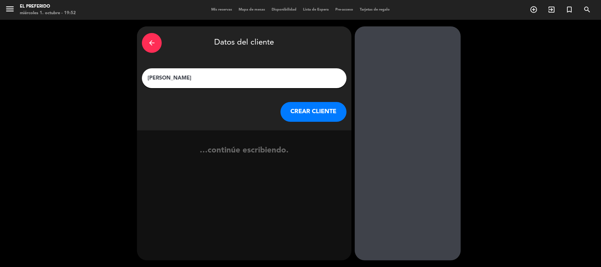
type input "[PERSON_NAME]"
click at [315, 104] on button "CREAR CLIENTE" at bounding box center [313, 112] width 66 height 20
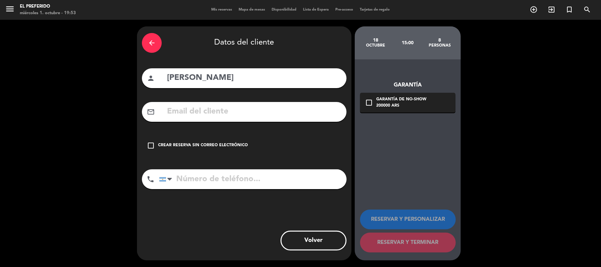
click at [181, 110] on input "text" at bounding box center [253, 112] width 175 height 14
paste input "[EMAIL_ADDRESS][DOMAIN_NAME]"
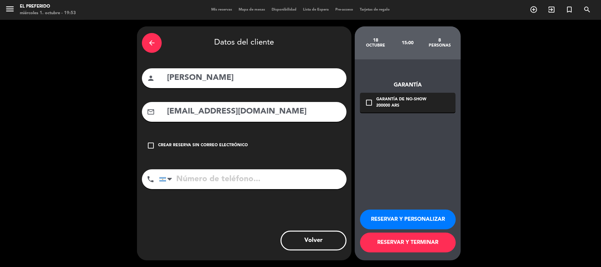
type input "[EMAIL_ADDRESS][DOMAIN_NAME]"
click at [193, 189] on input "tel" at bounding box center [252, 179] width 187 height 20
paste input "[PHONE_NUMBER]"
type input "[PHONE_NUMBER]"
click at [366, 105] on icon "check_box_outline_blank" at bounding box center [369, 103] width 8 height 8
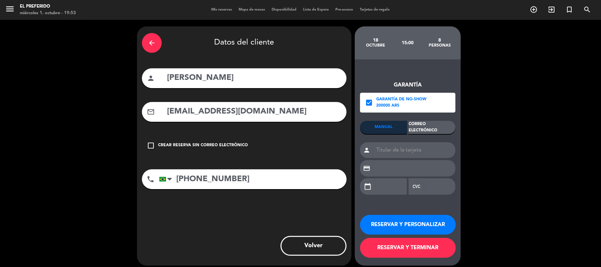
click at [420, 134] on div "Correo Electrónico" at bounding box center [431, 127] width 47 height 13
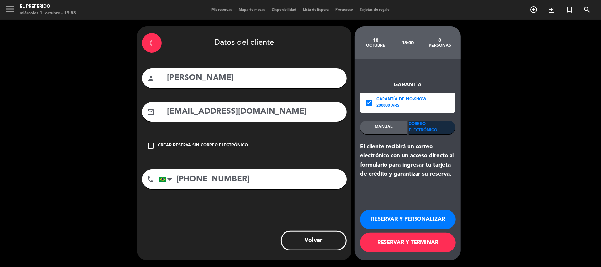
click at [423, 219] on button "RESERVAR Y PERSONALIZAR" at bounding box center [408, 219] width 96 height 20
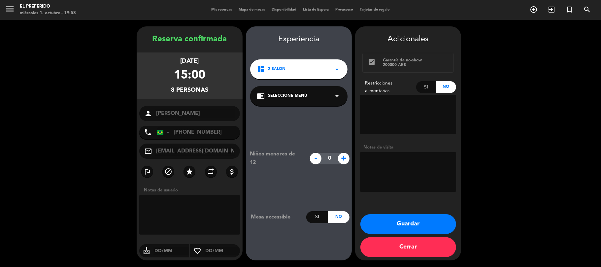
drag, startPoint x: 153, startPoint y: 39, endPoint x: 215, endPoint y: 91, distance: 81.2
click at [215, 91] on div "Reserva confirmada [DATE] 15:00 8 personas person [PERSON_NAME] phone [GEOGRAPH…" at bounding box center [190, 150] width 106 height 234
click at [402, 216] on button "Guardar" at bounding box center [408, 224] width 96 height 20
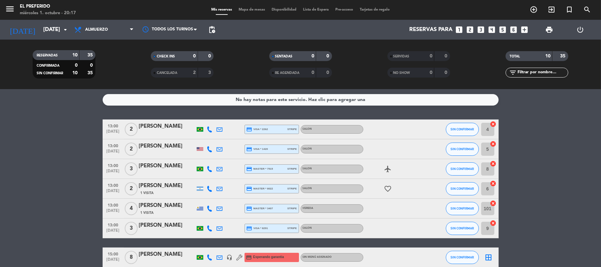
scroll to position [44, 0]
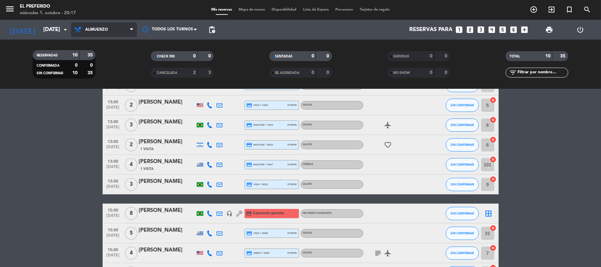
drag, startPoint x: 102, startPoint y: 27, endPoint x: 112, endPoint y: 54, distance: 29.1
click at [102, 27] on span "Almuerzo" at bounding box center [96, 29] width 23 height 5
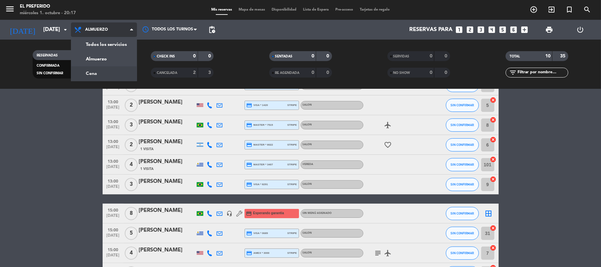
click at [117, 67] on div "menu El Preferido miércoles 1. octubre - 20:17 Mis reservas Mapa de mesas Dispo…" at bounding box center [300, 44] width 601 height 89
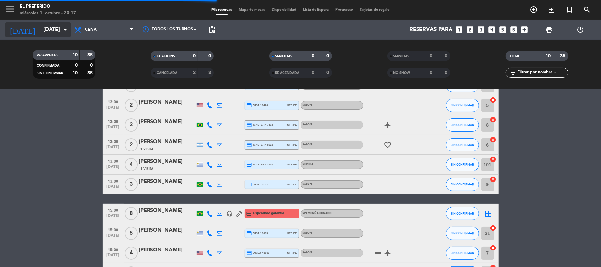
click at [57, 25] on input "[DATE]" at bounding box center [75, 29] width 71 height 13
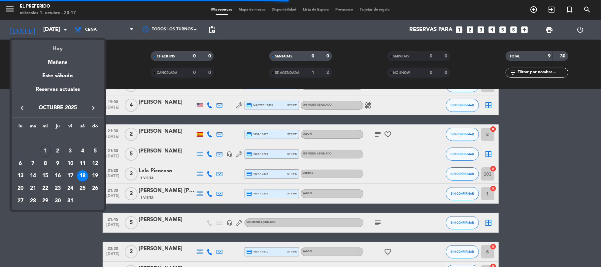
click at [74, 41] on div "Hoy" at bounding box center [58, 47] width 92 height 14
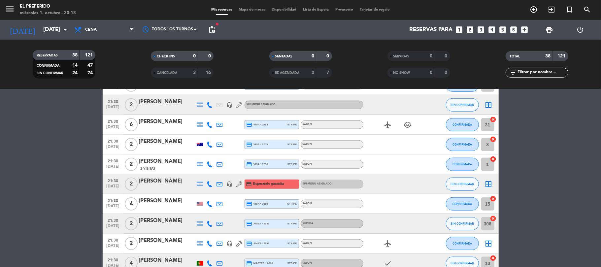
scroll to position [533, 0]
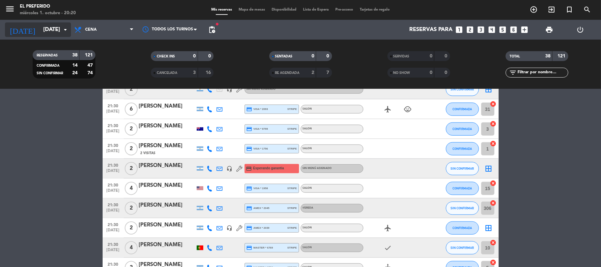
click at [58, 29] on input "[DATE]" at bounding box center [75, 29] width 71 height 13
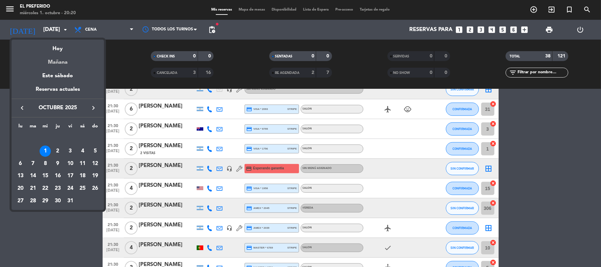
click at [61, 65] on div "Mañana" at bounding box center [58, 60] width 92 height 14
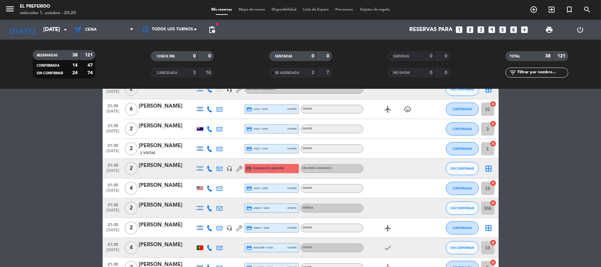
type input "[DEMOGRAPHIC_DATA][DATE]"
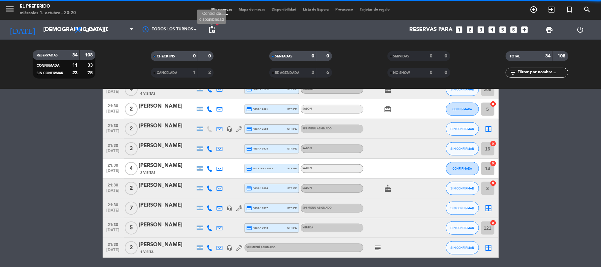
click at [212, 29] on span "pending_actions" at bounding box center [212, 30] width 8 height 8
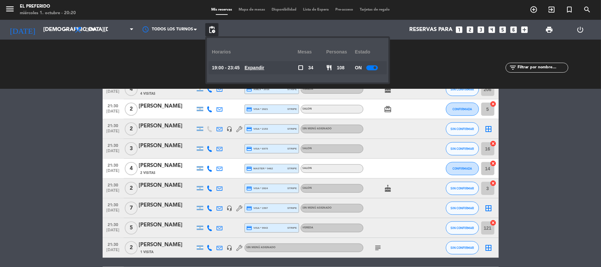
click at [259, 69] on u "Expandir" at bounding box center [254, 67] width 20 height 5
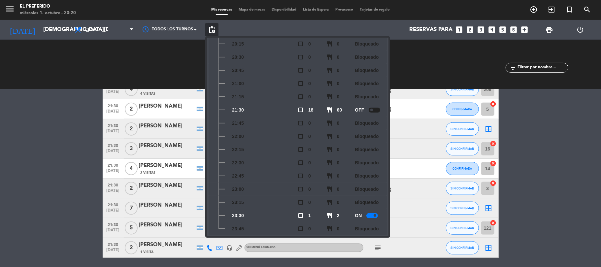
scroll to position [110, 0]
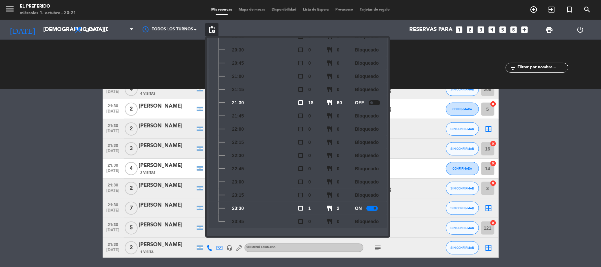
click at [185, 46] on div "CHECK INS 0 0 CANCELADA 1 2" at bounding box center [182, 64] width 118 height 36
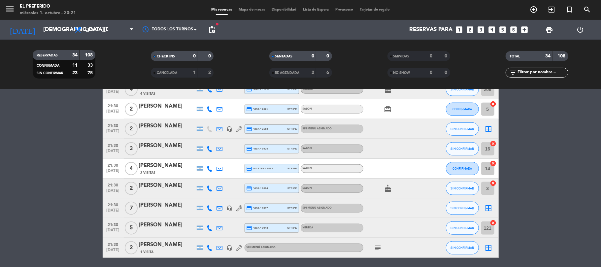
click at [468, 29] on icon "looks_two" at bounding box center [470, 29] width 9 height 9
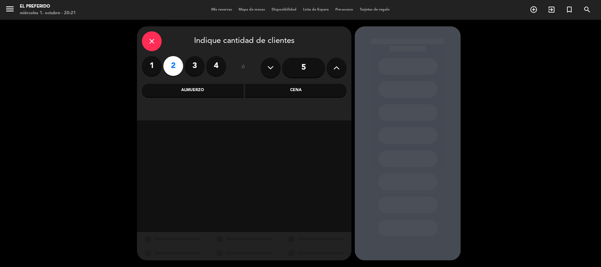
click at [274, 68] on button at bounding box center [271, 68] width 20 height 20
click at [302, 89] on div "Cena" at bounding box center [296, 90] width 102 height 13
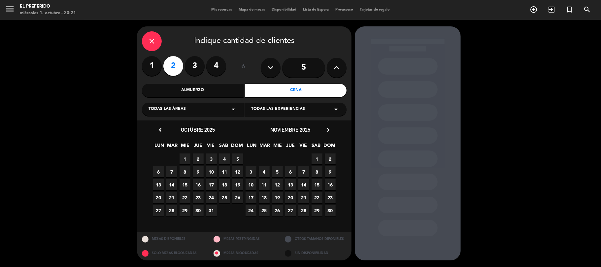
click at [198, 158] on span "2" at bounding box center [198, 158] width 11 height 11
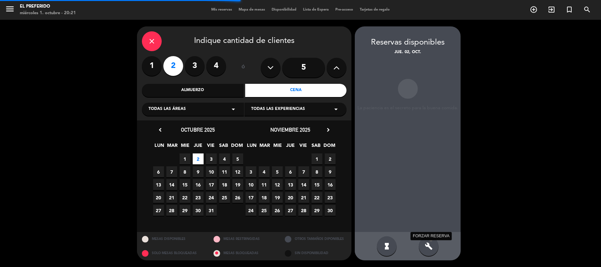
click at [431, 246] on icon "build" at bounding box center [429, 246] width 8 height 8
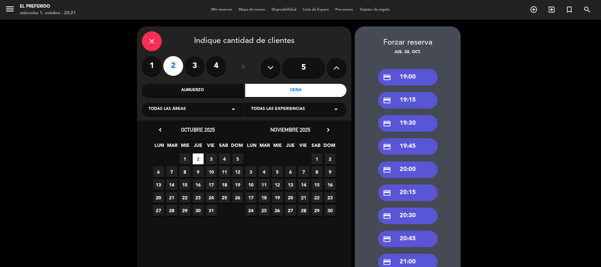
click at [410, 80] on div "credit_card 19:00" at bounding box center [407, 77] width 59 height 16
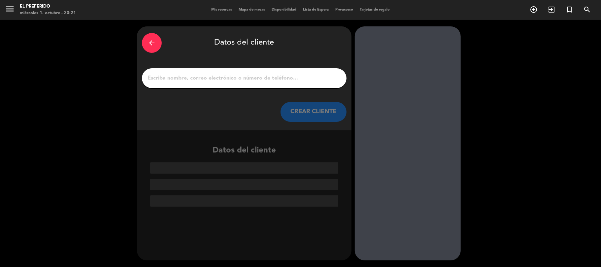
click at [269, 78] on input "1" at bounding box center [244, 78] width 195 height 9
type input "N"
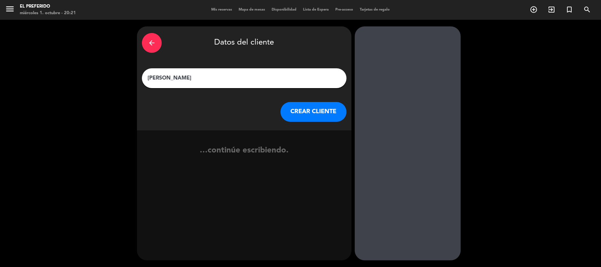
type input "[PERSON_NAME]"
click at [297, 108] on button "CREAR CLIENTE" at bounding box center [313, 112] width 66 height 20
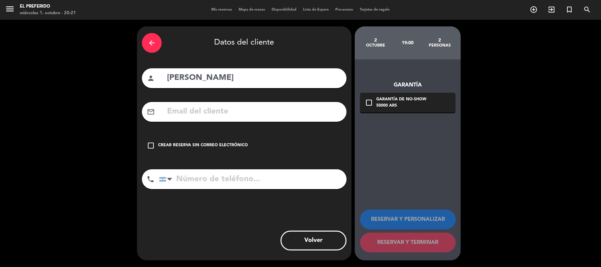
click at [253, 108] on input "text" at bounding box center [253, 112] width 175 height 14
click at [252, 174] on input "tel" at bounding box center [252, 179] width 187 height 20
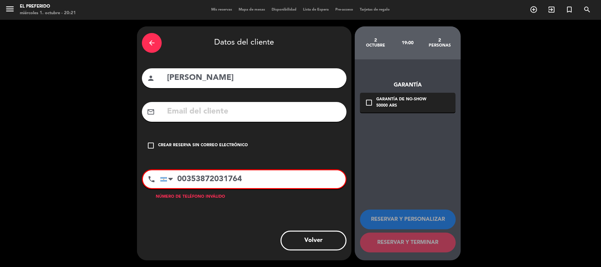
type input "00353872031764"
click at [227, 111] on input "text" at bounding box center [253, 112] width 175 height 14
click at [223, 111] on input "[PERSON_NAME]" at bounding box center [253, 112] width 175 height 14
click at [234, 113] on input "[PERSON_NAME]" at bounding box center [253, 112] width 175 height 14
click at [242, 108] on input "[PERSON_NAME]" at bounding box center [253, 112] width 175 height 14
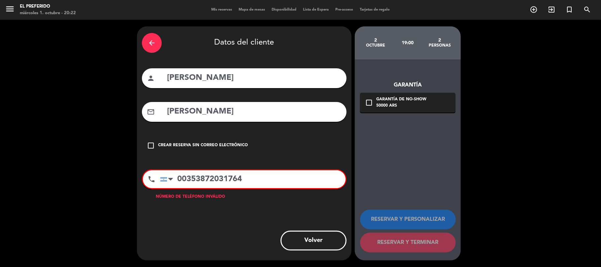
click at [247, 112] on input "[PERSON_NAME]" at bounding box center [253, 112] width 175 height 14
type input "[PERSON_NAME][EMAIL_ADDRESS][DOMAIN_NAME]"
click at [223, 183] on input "00353872031764" at bounding box center [252, 179] width 185 height 18
click at [243, 178] on input "00353872031764" at bounding box center [252, 179] width 185 height 18
click at [170, 179] on div at bounding box center [170, 179] width 5 height 8
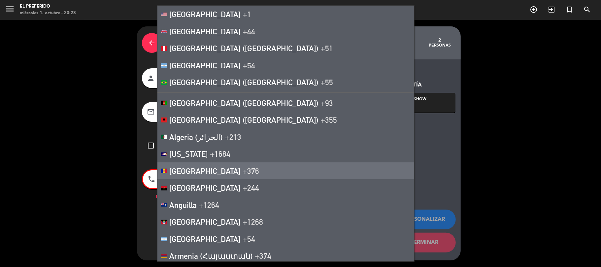
drag, startPoint x: 120, startPoint y: 188, endPoint x: 154, endPoint y: 191, distance: 34.1
click at [120, 189] on div "arrow_back Datos del cliente person MARTA mail_outline [EMAIL_ADDRESS][DOMAIN_N…" at bounding box center [300, 143] width 601 height 247
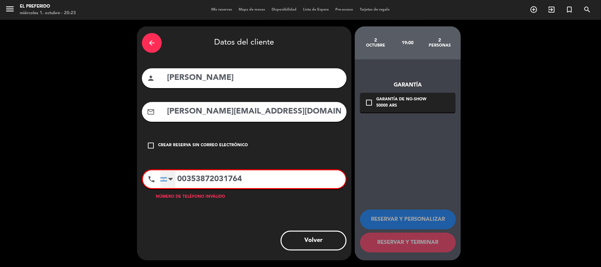
click at [171, 182] on div at bounding box center [170, 179] width 5 height 8
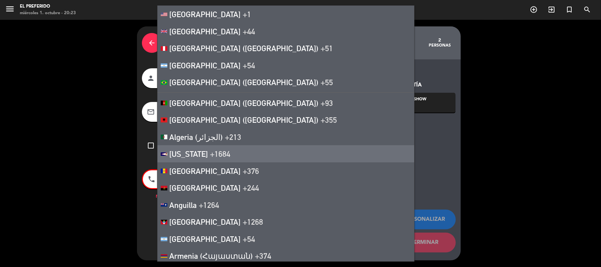
click at [116, 142] on div "arrow_back Datos del cliente person MARTA mail_outline [EMAIL_ADDRESS][DOMAIN_N…" at bounding box center [300, 143] width 601 height 247
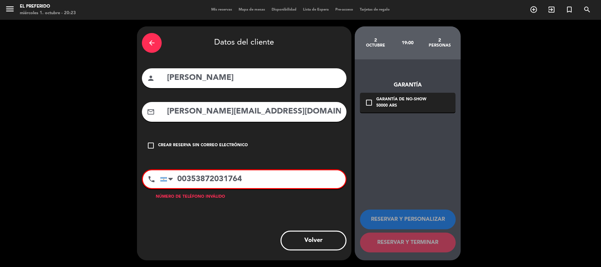
click at [176, 180] on input "00353872031764" at bounding box center [252, 179] width 185 height 18
type input "[PHONE_NUMBER]"
click at [190, 178] on input "[PHONE_NUMBER]" at bounding box center [252, 179] width 185 height 18
drag, startPoint x: 258, startPoint y: 184, endPoint x: 173, endPoint y: 176, distance: 85.5
click at [173, 176] on div "[GEOGRAPHIC_DATA] +1 [GEOGRAPHIC_DATA] +44 [GEOGRAPHIC_DATA] ([GEOGRAPHIC_DATA]…" at bounding box center [252, 179] width 185 height 18
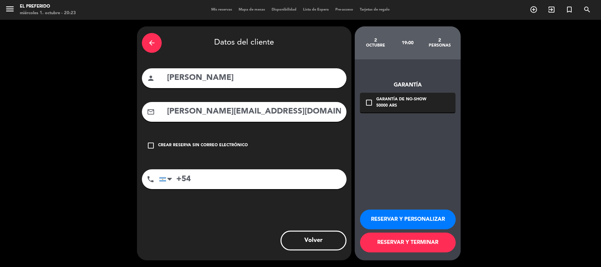
type input "+54"
click at [404, 221] on button "RESERVAR Y PERSONALIZAR" at bounding box center [408, 219] width 96 height 20
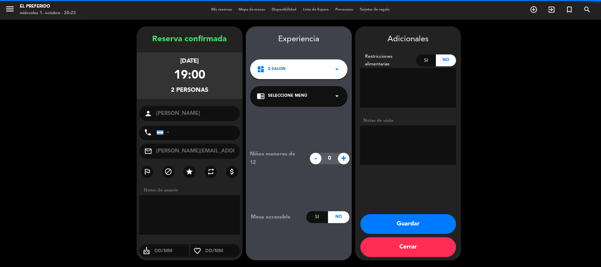
click at [398, 149] on textarea at bounding box center [408, 145] width 96 height 40
paste textarea "[PHONE_NUMBER]"
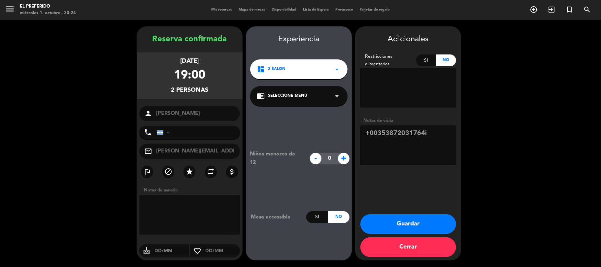
click at [388, 85] on textarea at bounding box center [408, 88] width 96 height 40
click at [393, 79] on textarea at bounding box center [408, 88] width 96 height 40
click at [412, 88] on textarea at bounding box center [408, 88] width 96 height 40
click at [406, 77] on textarea at bounding box center [408, 88] width 96 height 40
click at [431, 136] on textarea at bounding box center [408, 145] width 96 height 40
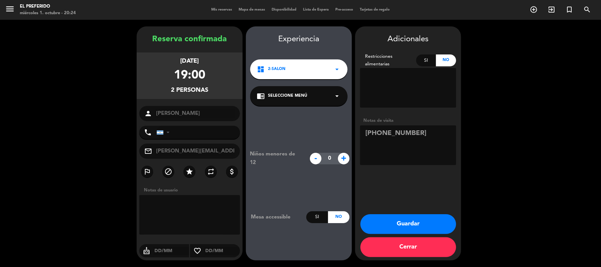
type textarea "[PHONE_NUMBER]"
click at [425, 218] on button "Guardar" at bounding box center [408, 224] width 96 height 20
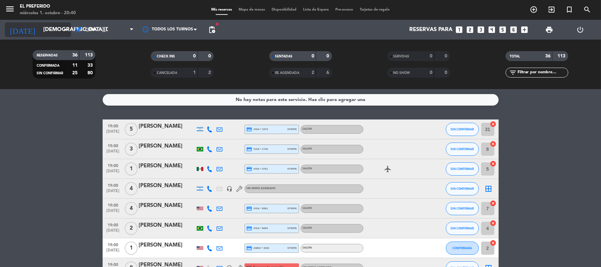
click at [61, 25] on input "[DEMOGRAPHIC_DATA][DATE]" at bounding box center [75, 29] width 71 height 13
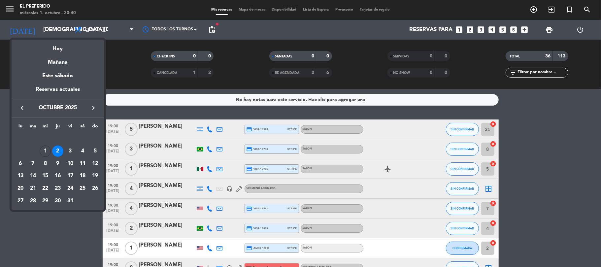
click at [59, 148] on div "2" at bounding box center [57, 150] width 11 height 11
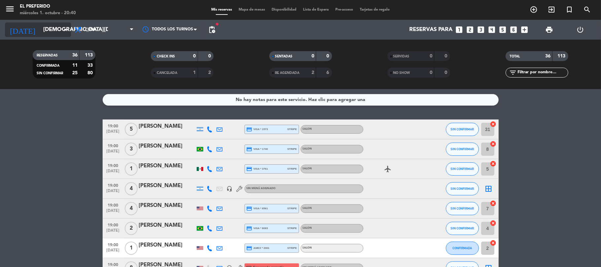
click at [50, 26] on input "[DEMOGRAPHIC_DATA][DATE]" at bounding box center [75, 29] width 71 height 13
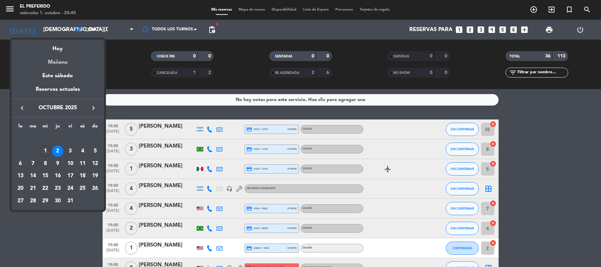
click at [64, 64] on div "Mañana" at bounding box center [58, 60] width 92 height 14
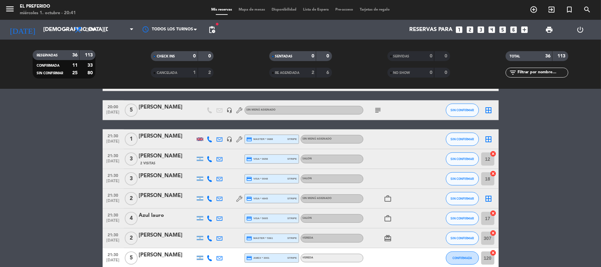
scroll to position [396, 0]
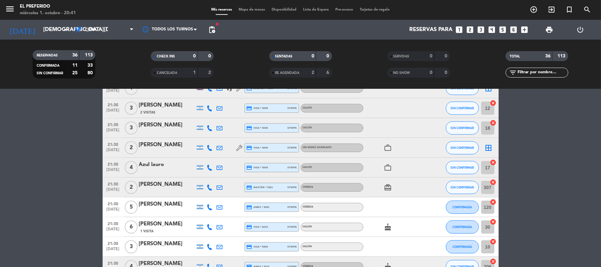
click at [149, 224] on div "[PERSON_NAME]" at bounding box center [167, 224] width 56 height 9
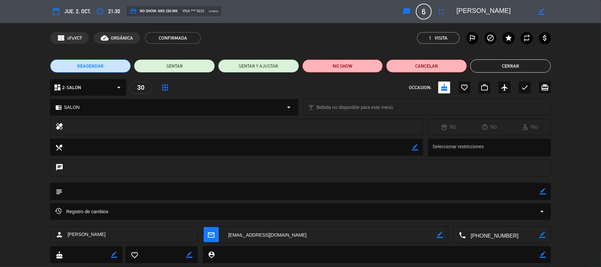
click at [284, 110] on div "chrome_reader_mode SALON arrow_drop_down" at bounding box center [173, 107] width 247 height 16
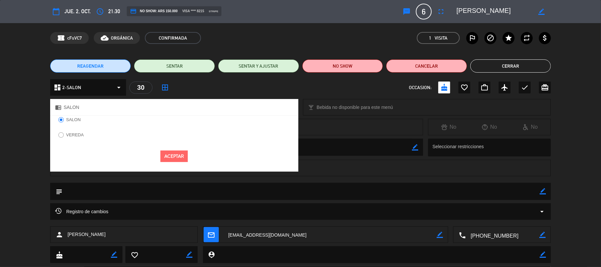
click at [109, 134] on div "VEREDA" at bounding box center [174, 137] width 248 height 13
click at [77, 132] on label "VEREDA" at bounding box center [71, 136] width 32 height 11
click at [176, 156] on button "Aceptar" at bounding box center [173, 156] width 27 height 12
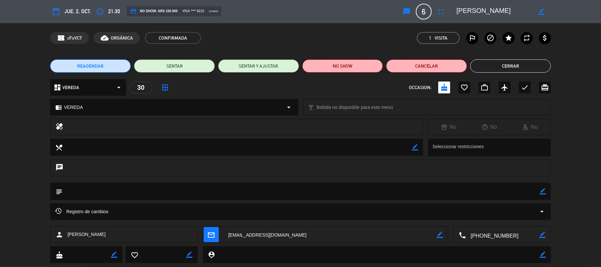
click at [543, 190] on icon "border_color" at bounding box center [542, 191] width 6 height 6
click at [447, 188] on textarea at bounding box center [300, 191] width 477 height 17
click at [205, 191] on textarea at bounding box center [300, 191] width 477 height 17
type textarea "VIENE CON UN PERRO"
click at [540, 189] on icon at bounding box center [542, 191] width 6 height 6
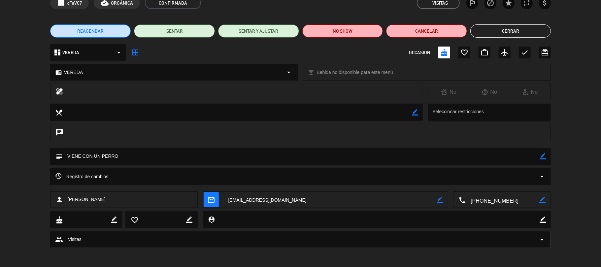
scroll to position [0, 0]
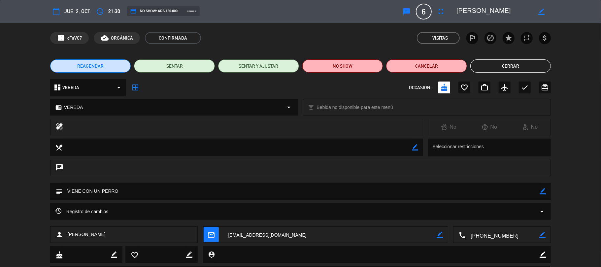
click at [539, 69] on button "Cerrar" at bounding box center [510, 65] width 81 height 13
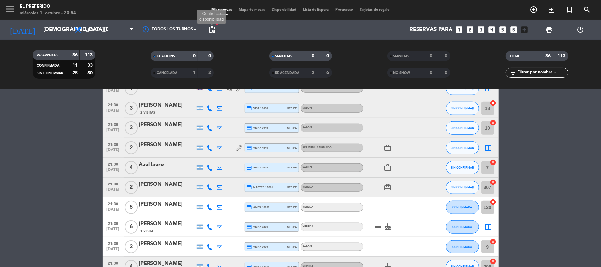
click at [208, 27] on span "pending_actions" at bounding box center [212, 30] width 8 height 8
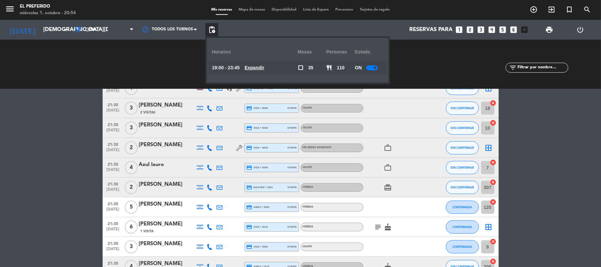
click at [262, 66] on u "Expandir" at bounding box center [254, 67] width 20 height 5
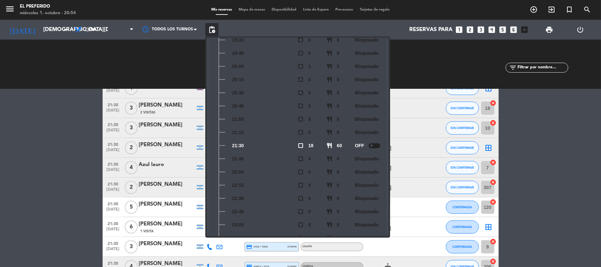
scroll to position [88, 0]
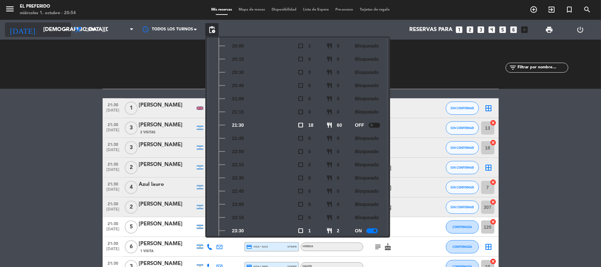
click at [49, 24] on input "[DEMOGRAPHIC_DATA][DATE]" at bounding box center [75, 29] width 71 height 13
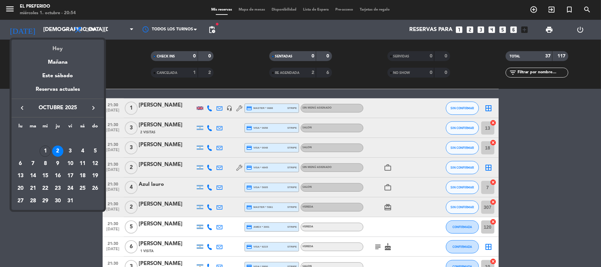
click at [59, 46] on div "Hoy" at bounding box center [58, 47] width 92 height 14
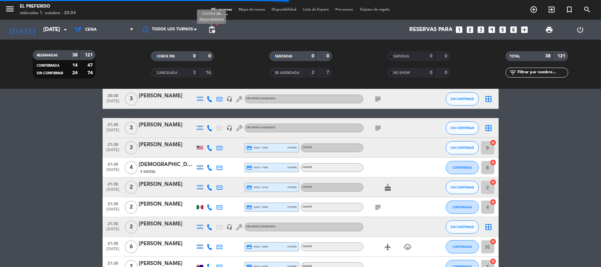
click at [209, 28] on span "pending_actions" at bounding box center [212, 30] width 8 height 8
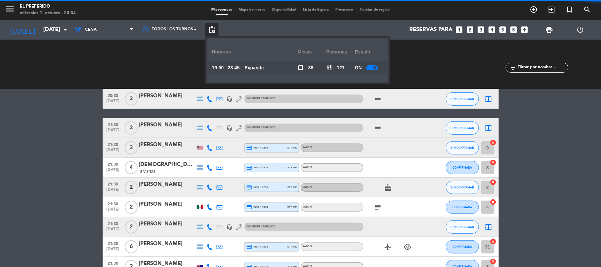
click at [256, 65] on u "Expandir" at bounding box center [254, 67] width 20 height 5
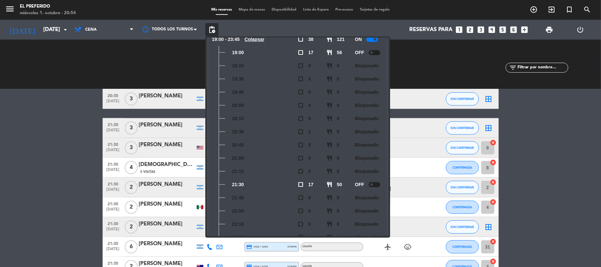
scroll to position [44, 0]
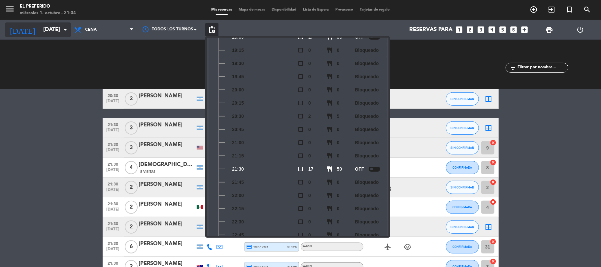
click at [63, 28] on icon "arrow_drop_down" at bounding box center [65, 30] width 8 height 8
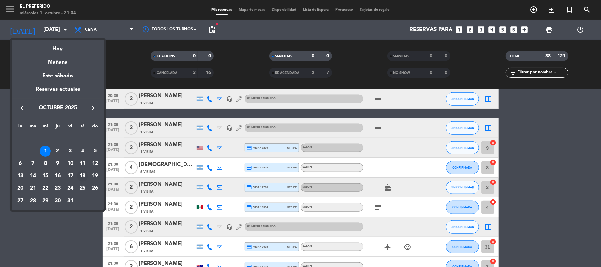
click at [79, 173] on div "18" at bounding box center [82, 175] width 11 height 11
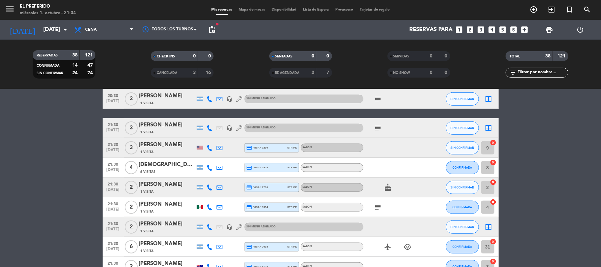
type input "[DATE]"
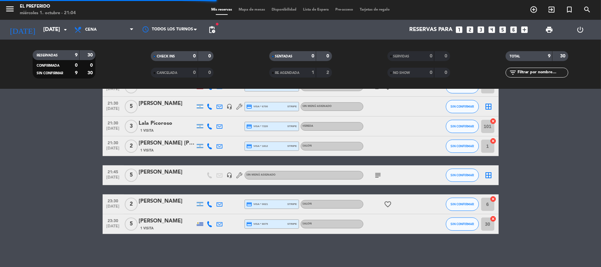
scroll to position [91, 0]
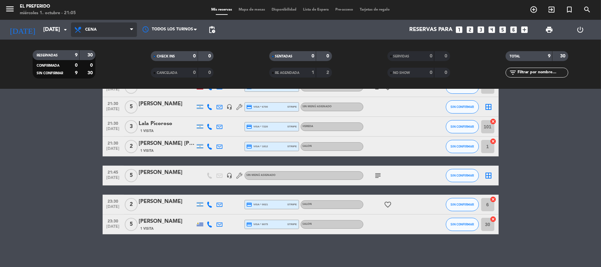
click at [80, 33] on icon at bounding box center [79, 30] width 10 height 8
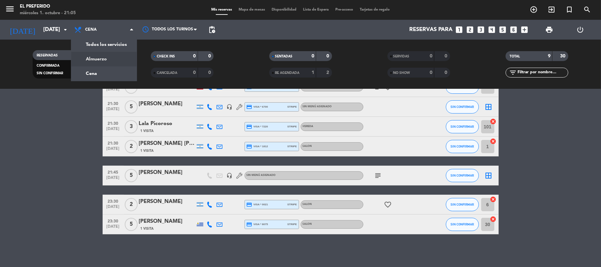
click at [107, 54] on div "menu El Preferido miércoles 1. octubre - 21:05 Mis reservas Mapa de mesas Dispo…" at bounding box center [300, 44] width 601 height 89
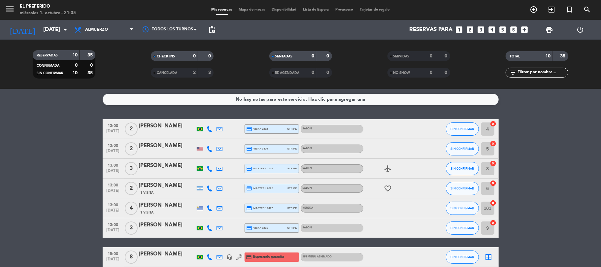
scroll to position [0, 0]
click at [131, 209] on span "4" at bounding box center [131, 208] width 13 height 13
click at [149, 207] on div "[PERSON_NAME]" at bounding box center [167, 205] width 56 height 9
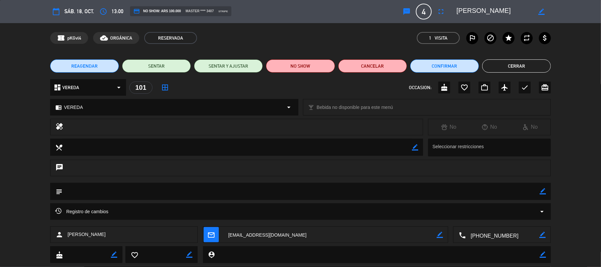
type input "[EMAIL_ADDRESS][DOMAIN_NAME]"
click at [523, 62] on button "Cerrar" at bounding box center [516, 65] width 69 height 13
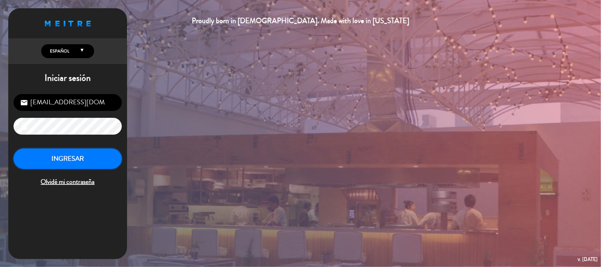
click at [65, 160] on button "INGRESAR" at bounding box center [68, 158] width 108 height 21
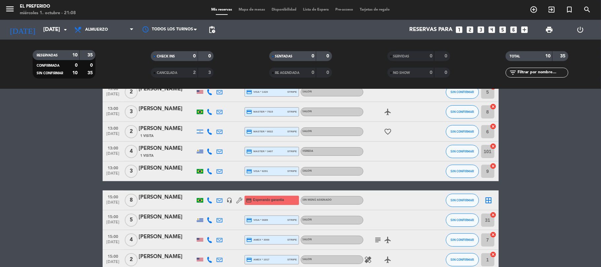
scroll to position [44, 0]
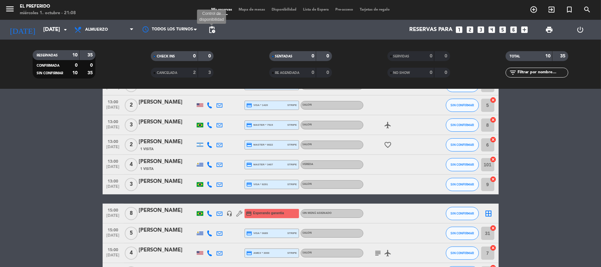
click at [208, 32] on span "pending_actions" at bounding box center [212, 30] width 8 height 8
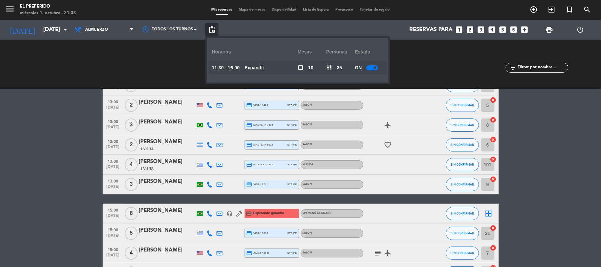
click at [254, 68] on u "Expandir" at bounding box center [254, 67] width 20 height 5
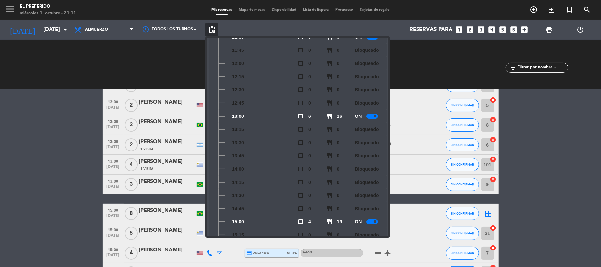
drag, startPoint x: 65, startPoint y: 173, endPoint x: 77, endPoint y: 170, distance: 12.1
click at [68, 172] on bookings-row "13:00 [DATE] 2 [PERSON_NAME] credit_card visa * 2262 stripe SALON SIN CONFIRMAR…" at bounding box center [300, 179] width 601 height 207
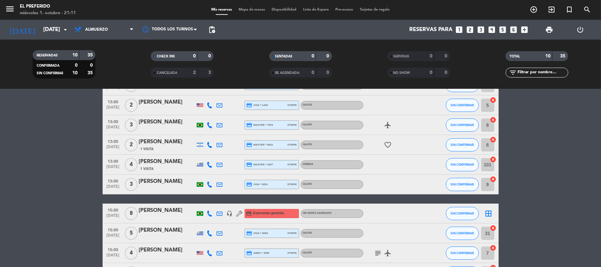
click at [132, 165] on span "4" at bounding box center [131, 164] width 13 height 13
click at [145, 166] on span "1 Visita" at bounding box center [147, 168] width 13 height 5
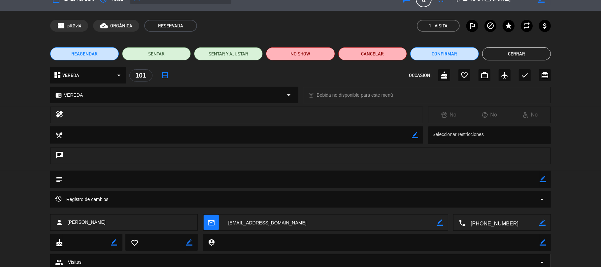
scroll to position [0, 0]
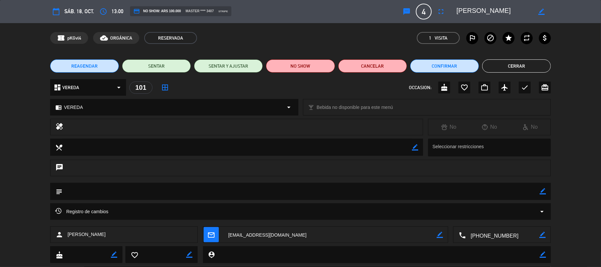
click at [428, 11] on span "4" at bounding box center [424, 12] width 16 height 16
click at [426, 10] on span "4" at bounding box center [424, 12] width 16 height 16
click at [423, 8] on span "4" at bounding box center [424, 12] width 16 height 16
click at [426, 11] on span "4" at bounding box center [424, 12] width 16 height 16
drag, startPoint x: 425, startPoint y: 11, endPoint x: 422, endPoint y: 10, distance: 3.4
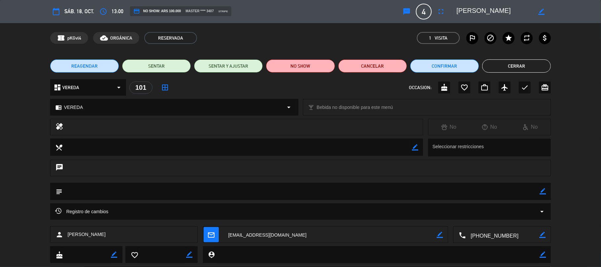
click at [424, 11] on span "4" at bounding box center [424, 12] width 16 height 16
click at [422, 9] on span "4" at bounding box center [424, 12] width 16 height 16
click at [423, 9] on span "4" at bounding box center [424, 12] width 16 height 16
click at [540, 9] on icon "border_color" at bounding box center [541, 12] width 6 height 6
click at [539, 11] on icon at bounding box center [541, 12] width 6 height 6
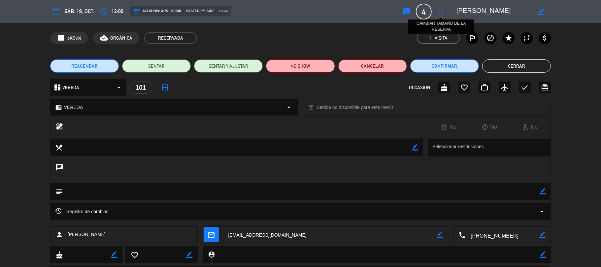
click at [437, 10] on icon "fullscreen" at bounding box center [441, 12] width 8 height 8
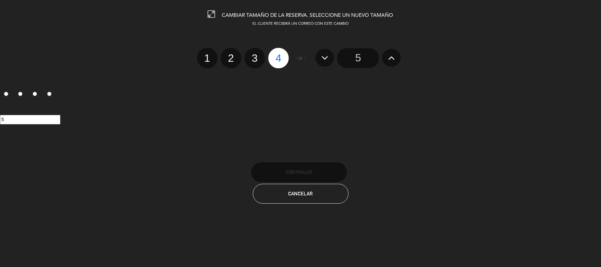
click at [392, 59] on icon at bounding box center [391, 57] width 7 height 11
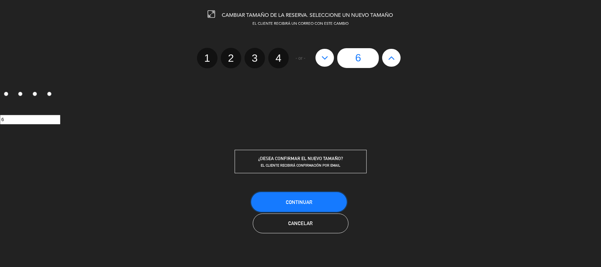
click at [265, 201] on button "Continuar" at bounding box center [299, 202] width 96 height 20
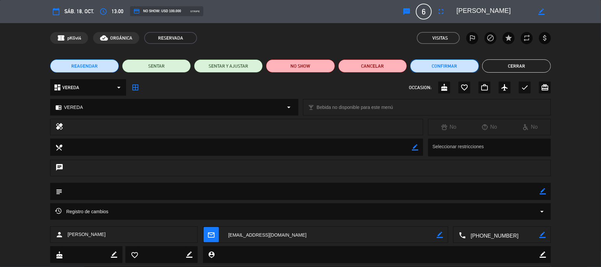
click at [452, 63] on button "Confirmar" at bounding box center [444, 65] width 69 height 13
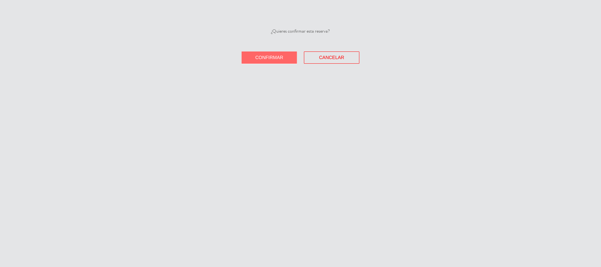
click at [279, 63] on button "Confirmar" at bounding box center [268, 57] width 55 height 12
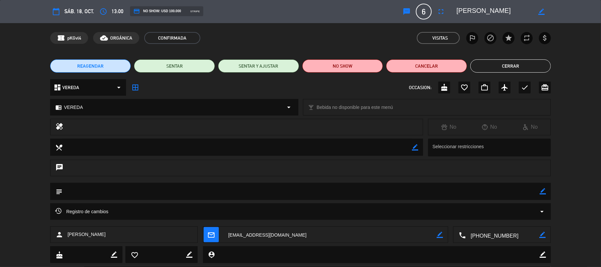
click at [487, 60] on button "Cerrar" at bounding box center [510, 65] width 81 height 13
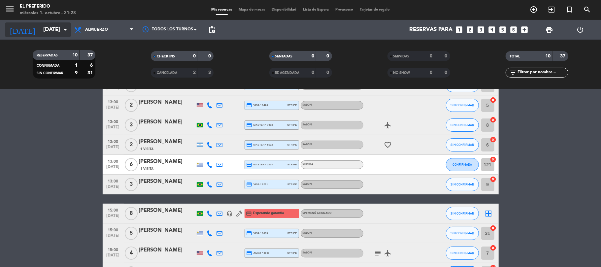
click at [53, 34] on input "[DATE]" at bounding box center [75, 29] width 71 height 13
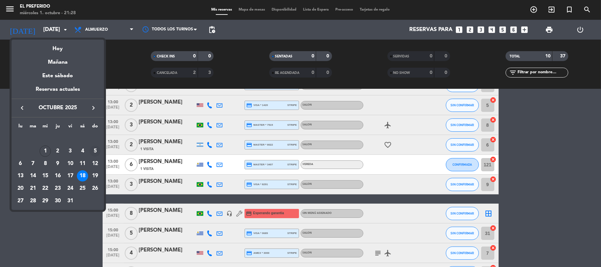
click at [98, 150] on div "5" at bounding box center [94, 150] width 11 height 11
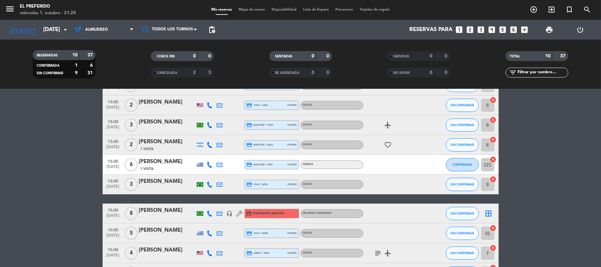
type input "[DATE]"
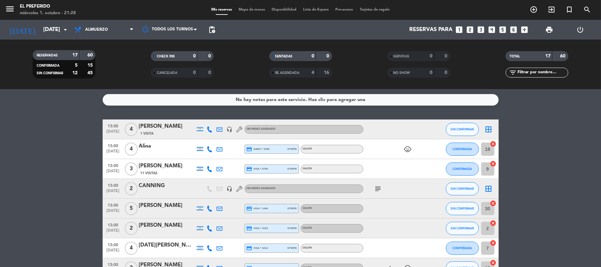
click at [470, 32] on icon "looks_two" at bounding box center [470, 29] width 9 height 9
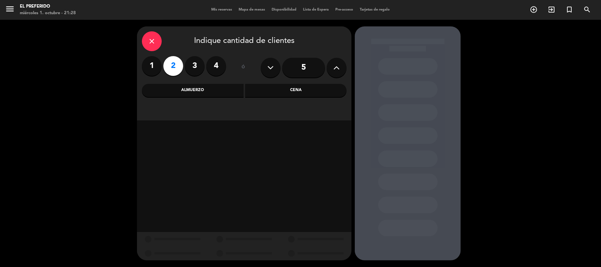
click at [281, 90] on div "Cena" at bounding box center [296, 90] width 102 height 13
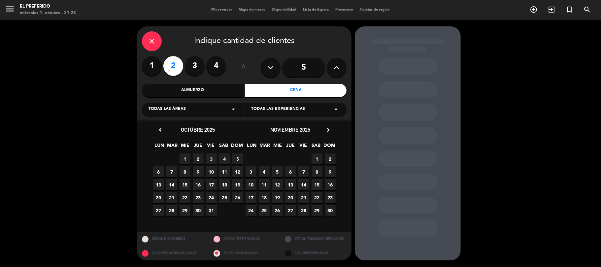
click at [239, 156] on span "5" at bounding box center [237, 158] width 11 height 11
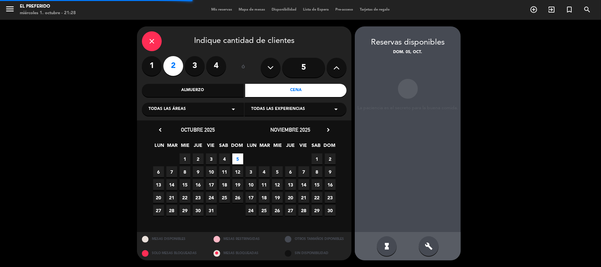
click at [435, 247] on div "build" at bounding box center [429, 246] width 20 height 20
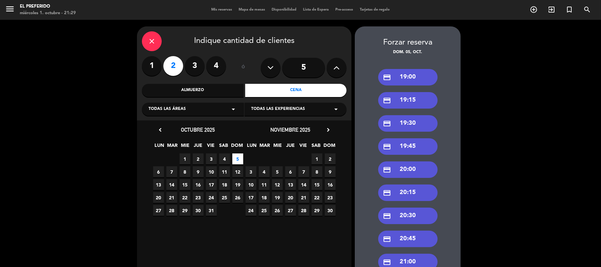
click at [407, 75] on div "credit_card 19:00" at bounding box center [407, 77] width 59 height 16
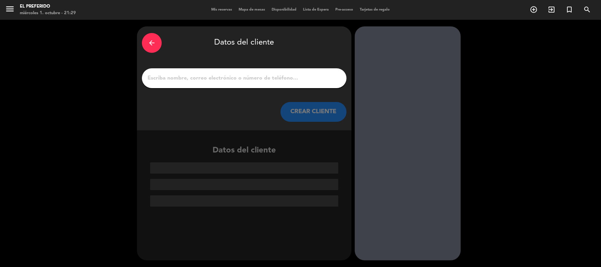
click at [205, 83] on div at bounding box center [244, 78] width 205 height 20
click at [198, 77] on input "1" at bounding box center [244, 78] width 195 height 9
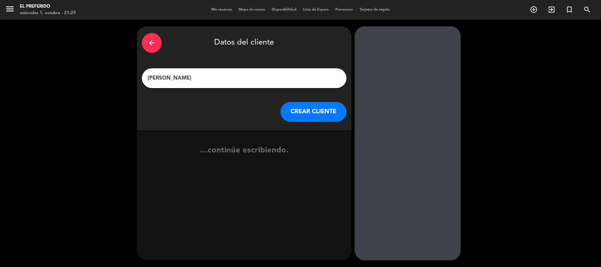
type input "[PERSON_NAME]"
click at [290, 105] on button "CREAR CLIENTE" at bounding box center [313, 112] width 66 height 20
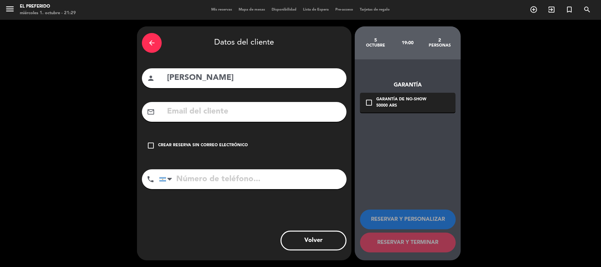
click at [250, 176] on input "tel" at bounding box center [252, 179] width 187 height 20
click at [243, 174] on input "tel" at bounding box center [252, 179] width 187 height 20
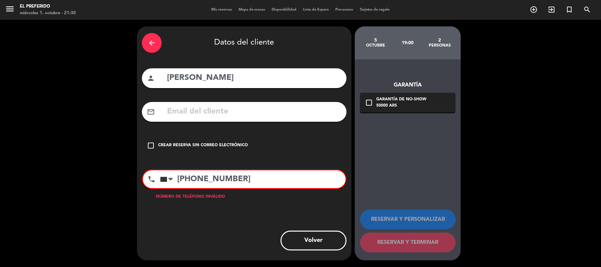
click at [243, 174] on input "[PHONE_NUMBER]" at bounding box center [252, 179] width 185 height 18
click at [263, 184] on input "[PHONE_NUMBER]" at bounding box center [252, 179] width 185 height 18
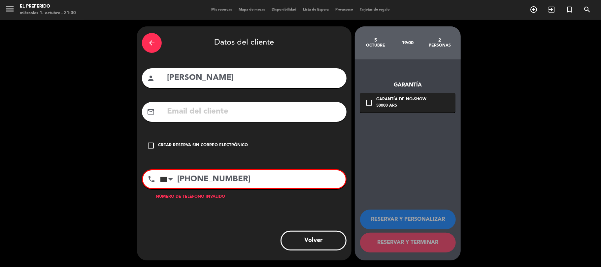
click at [263, 184] on input "[PHONE_NUMBER]" at bounding box center [252, 179] width 185 height 18
type input "+54"
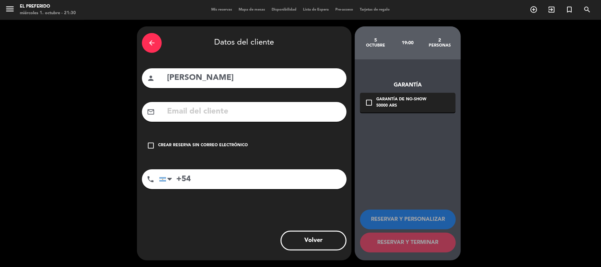
click at [243, 140] on div "check_box_outline_blank Crear reserva sin correo electrónico" at bounding box center [244, 146] width 205 height 20
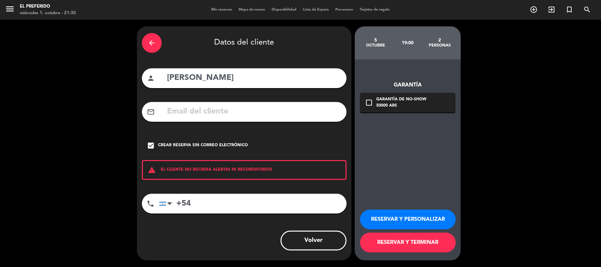
click at [407, 218] on button "RESERVAR Y PERSONALIZAR" at bounding box center [408, 219] width 96 height 20
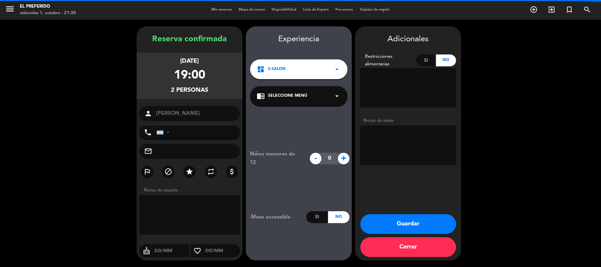
click at [394, 151] on textarea at bounding box center [408, 145] width 96 height 40
paste textarea "[PHONE_NUMBER]"
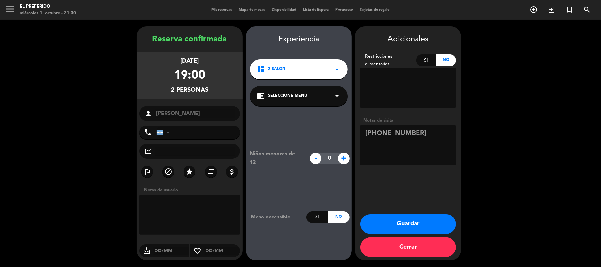
type textarea "[PHONE_NUMBER]"
drag, startPoint x: 177, startPoint y: 76, endPoint x: 205, endPoint y: 79, distance: 27.3
click at [205, 78] on div "[DATE] 19:00 2 personas" at bounding box center [190, 75] width 106 height 47
drag, startPoint x: 170, startPoint y: 92, endPoint x: 215, endPoint y: 91, distance: 44.9
click at [215, 91] on div "[DATE] 19:00 2 personas" at bounding box center [190, 75] width 106 height 47
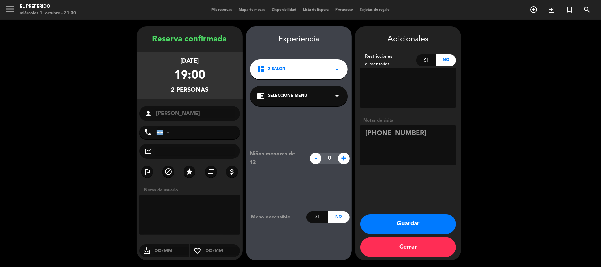
click at [410, 218] on button "Guardar" at bounding box center [408, 224] width 96 height 20
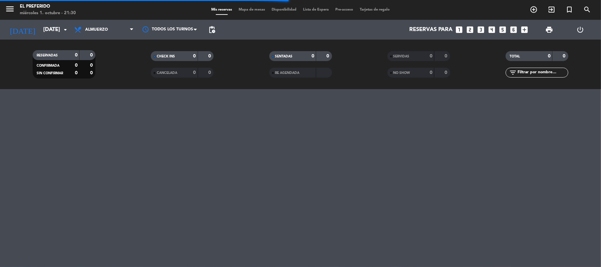
click at [243, 57] on filter-checkbox "SENTADAS 0 0" at bounding box center [300, 56] width 118 height 10
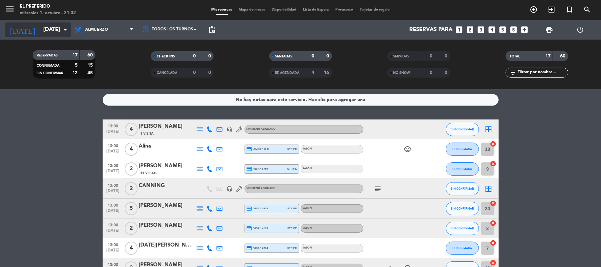
click at [44, 29] on input "[DATE]" at bounding box center [75, 29] width 71 height 13
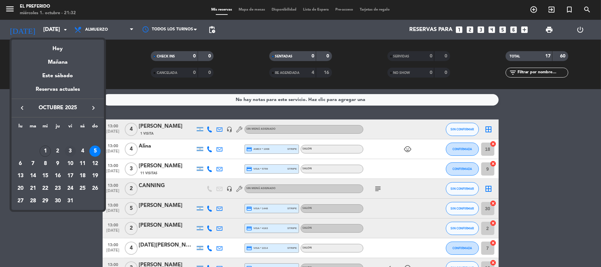
click at [70, 149] on div "3" at bounding box center [70, 150] width 11 height 11
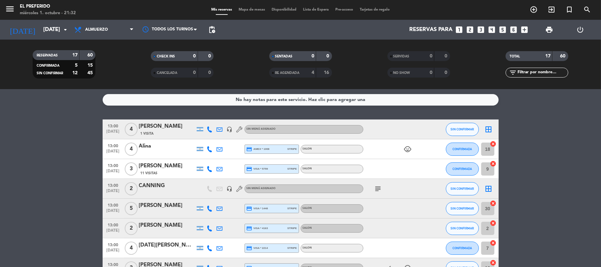
type input "[DATE]"
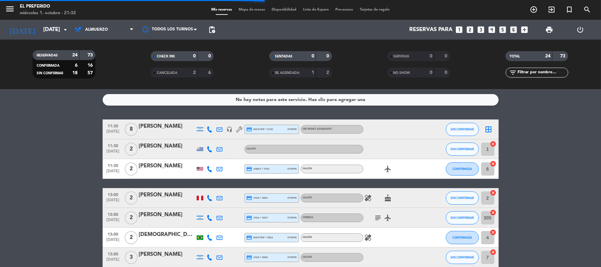
click at [115, 31] on span "Almuerzo" at bounding box center [104, 29] width 66 height 15
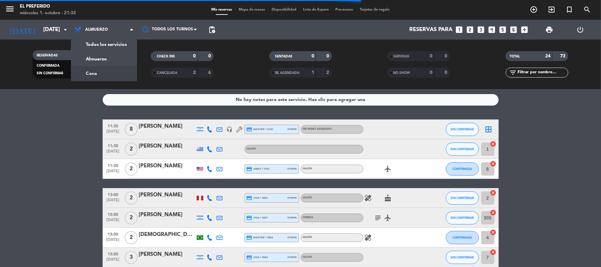
drag, startPoint x: 112, startPoint y: 73, endPoint x: 129, endPoint y: 75, distance: 16.9
click at [112, 74] on div "menu El Preferido miércoles 1. octubre - 21:32 Mis reservas Mapa de mesas Dispo…" at bounding box center [300, 44] width 601 height 89
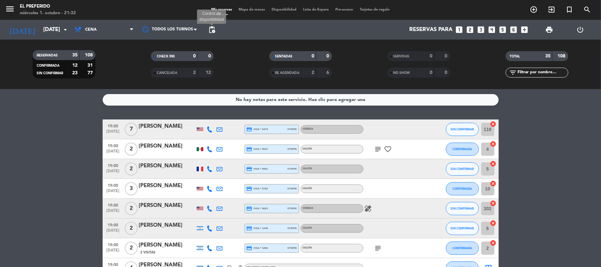
click at [215, 32] on span "pending_actions" at bounding box center [212, 30] width 8 height 8
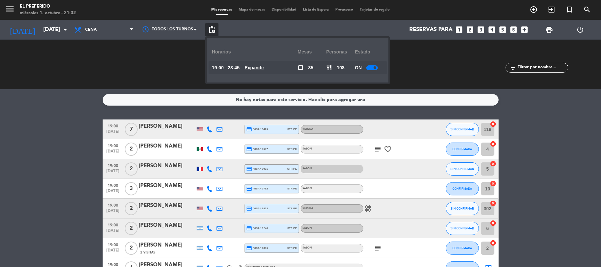
click at [264, 69] on u "Expandir" at bounding box center [254, 67] width 20 height 5
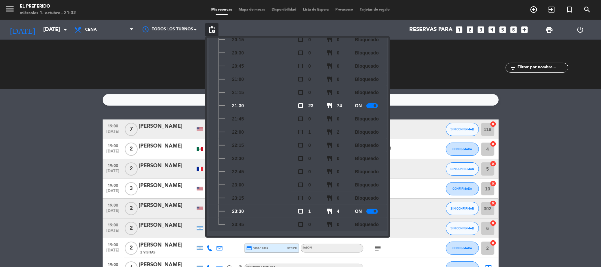
scroll to position [110, 0]
click at [373, 102] on div at bounding box center [372, 102] width 12 height 5
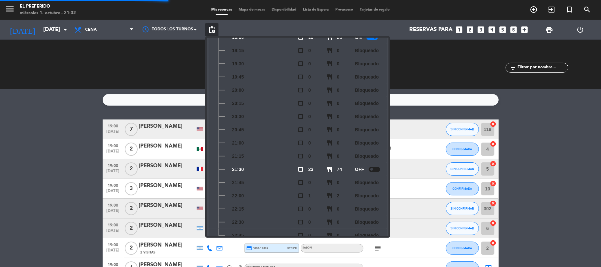
scroll to position [0, 0]
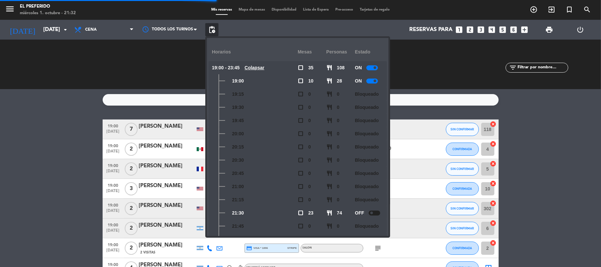
click at [370, 81] on div at bounding box center [372, 81] width 12 height 5
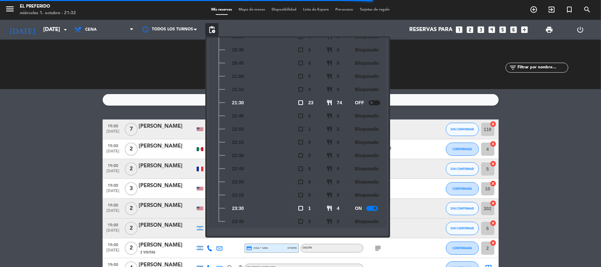
drag, startPoint x: 233, startPoint y: 207, endPoint x: 260, endPoint y: 207, distance: 27.7
click at [260, 207] on div "23:30" at bounding box center [255, 208] width 86 height 13
click at [272, 206] on div "23:30" at bounding box center [255, 208] width 86 height 13
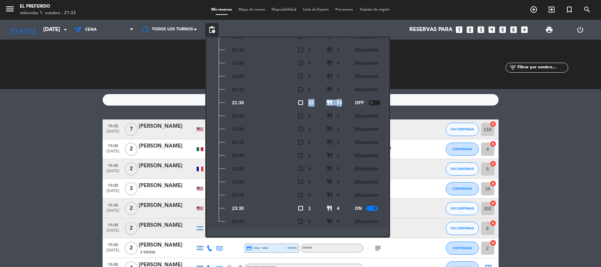
drag, startPoint x: 303, startPoint y: 101, endPoint x: 346, endPoint y: 104, distance: 43.0
click at [347, 103] on div "21:30 check_box_outline_blank 23 restaurant 74 OFF" at bounding box center [297, 102] width 178 height 13
click at [238, 175] on div "23:00" at bounding box center [255, 181] width 86 height 13
drag, startPoint x: 234, startPoint y: 209, endPoint x: 242, endPoint y: 207, distance: 8.2
click at [242, 207] on span "23:30" at bounding box center [238, 209] width 12 height 8
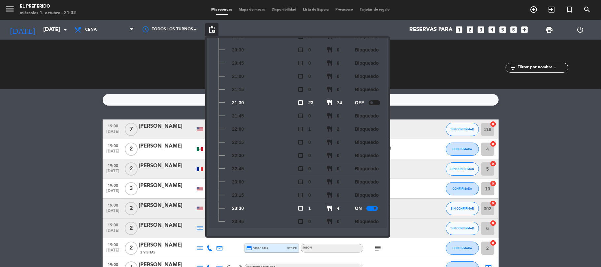
click at [271, 174] on div "22:45" at bounding box center [255, 168] width 86 height 13
click at [481, 32] on icon "looks_3" at bounding box center [481, 29] width 9 height 9
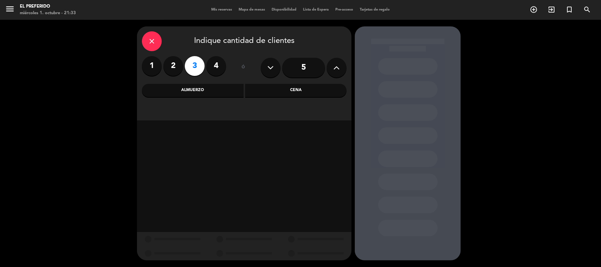
click at [280, 94] on div "Cena" at bounding box center [296, 90] width 102 height 13
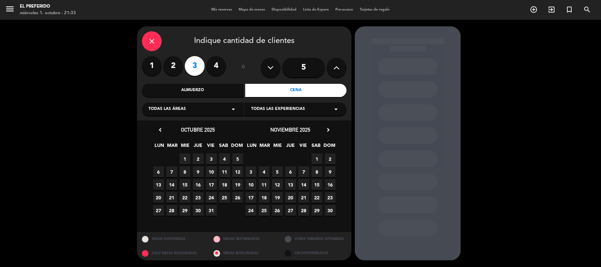
click at [210, 158] on span "3" at bounding box center [211, 158] width 11 height 11
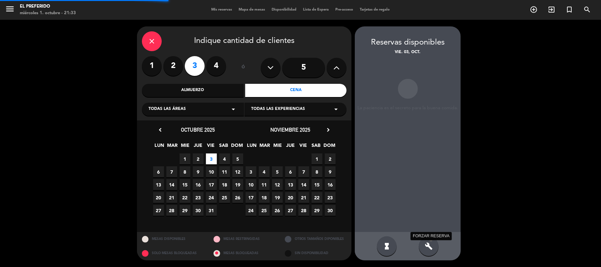
drag, startPoint x: 433, startPoint y: 249, endPoint x: 428, endPoint y: 239, distance: 11.2
click at [431, 247] on div "build FORZAR RESERVA" at bounding box center [429, 246] width 20 height 20
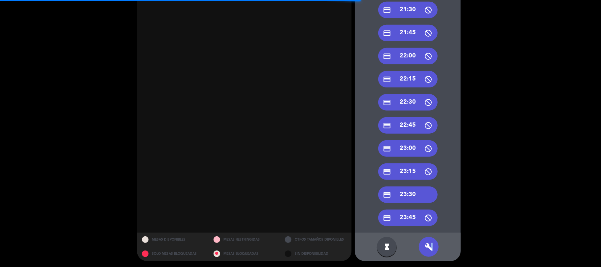
scroll to position [299, 0]
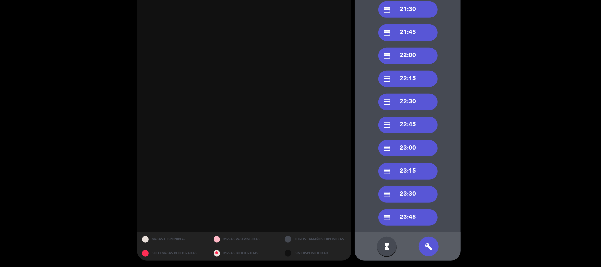
click at [409, 193] on div "credit_card 23:30" at bounding box center [407, 194] width 59 height 16
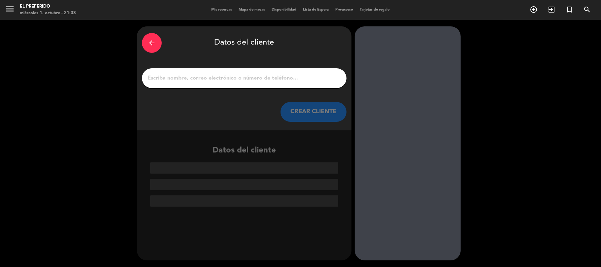
scroll to position [0, 0]
click at [255, 78] on input "1" at bounding box center [244, 78] width 195 height 9
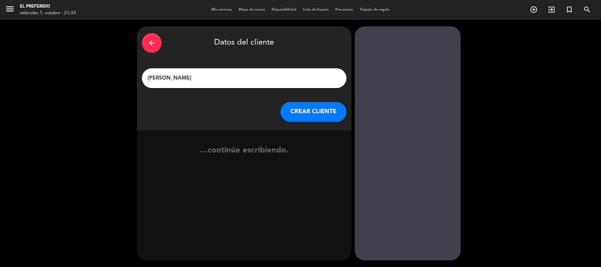
type input "[PERSON_NAME]"
click at [304, 110] on button "CREAR CLIENTE" at bounding box center [313, 112] width 66 height 20
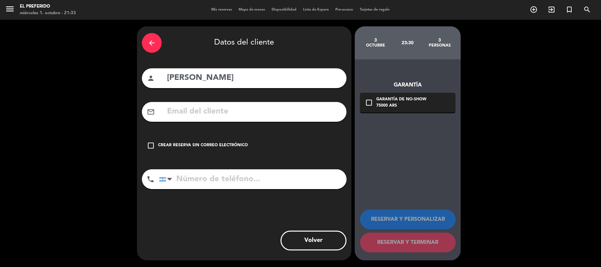
click at [244, 175] on input "tel" at bounding box center [252, 179] width 187 height 20
type input "[PHONE_NUMBER]"
click at [226, 139] on div "check_box_outline_blank Crear reserva sin correo electrónico" at bounding box center [244, 146] width 205 height 20
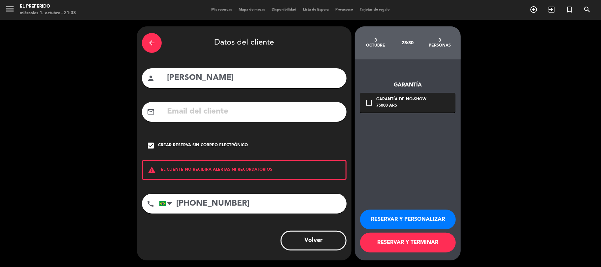
drag, startPoint x: 374, startPoint y: 43, endPoint x: 437, endPoint y: 47, distance: 63.8
click at [391, 41] on div "[DATE]" at bounding box center [376, 42] width 32 height 23
drag, startPoint x: 437, startPoint y: 39, endPoint x: 450, endPoint y: 39, distance: 13.2
click at [450, 39] on div "3" at bounding box center [440, 40] width 32 height 5
drag, startPoint x: 403, startPoint y: 43, endPoint x: 420, endPoint y: 44, distance: 17.2
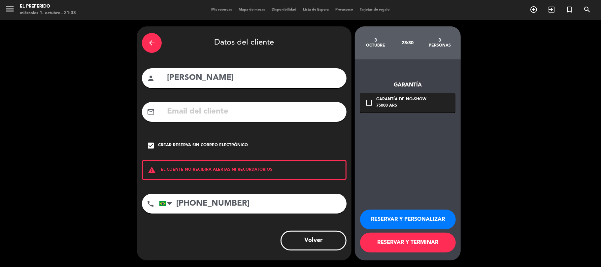
click at [420, 44] on div "23:30" at bounding box center [408, 42] width 32 height 23
click at [412, 212] on button "RESERVAR Y PERSONALIZAR" at bounding box center [408, 219] width 96 height 20
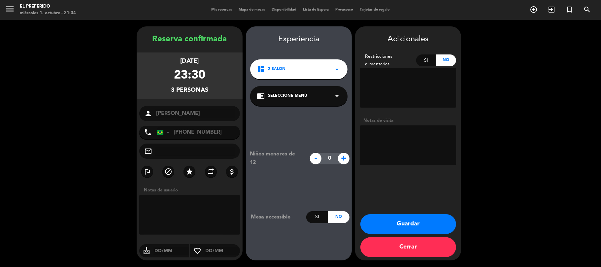
click at [416, 218] on button "Guardar" at bounding box center [408, 224] width 96 height 20
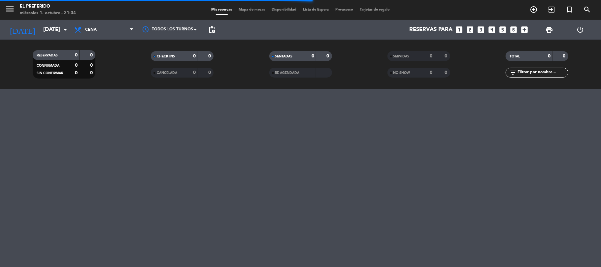
click at [258, 61] on filter-checkbox "SENTADAS 0 0" at bounding box center [300, 56] width 118 height 10
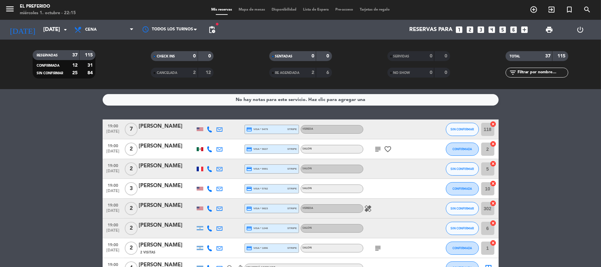
click at [61, 33] on icon "arrow_drop_down" at bounding box center [65, 30] width 8 height 8
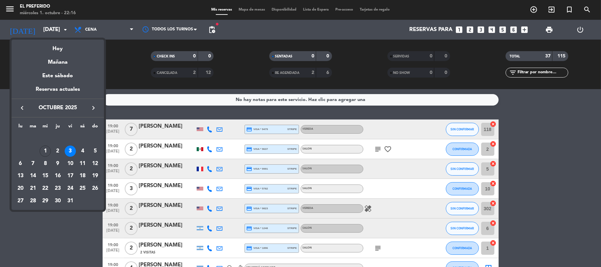
click at [93, 177] on div "19" at bounding box center [94, 175] width 11 height 11
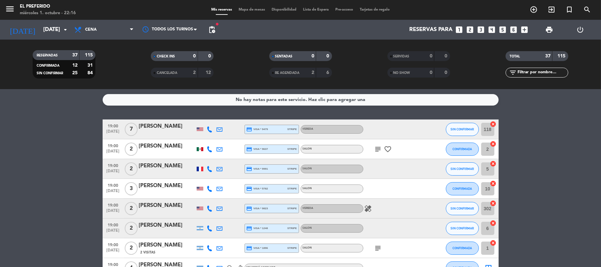
type input "[DATE]"
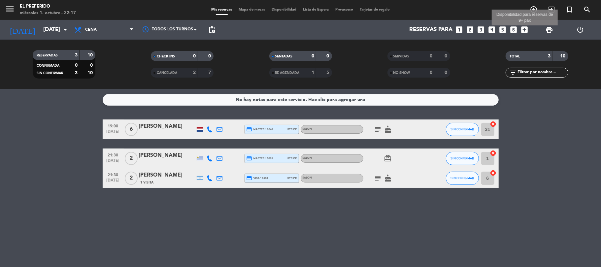
click at [523, 32] on icon "add_box" at bounding box center [524, 29] width 9 height 9
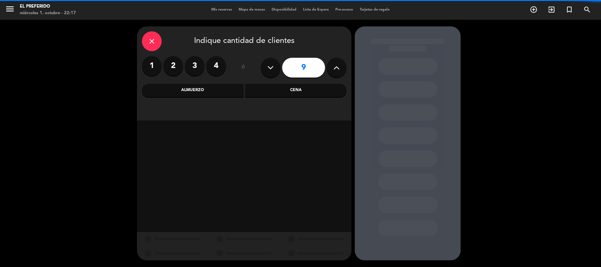
click at [275, 71] on button at bounding box center [271, 68] width 20 height 20
type input "8"
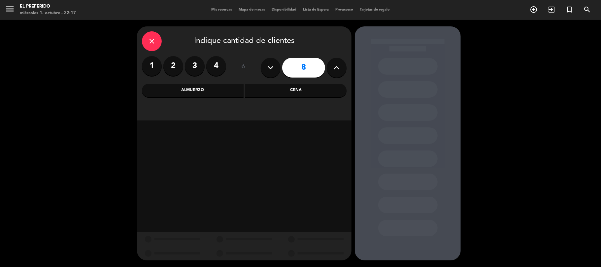
click at [271, 95] on div "Cena" at bounding box center [296, 90] width 102 height 13
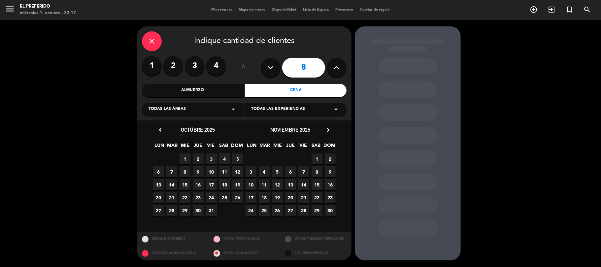
click at [239, 183] on span "19" at bounding box center [237, 184] width 11 height 11
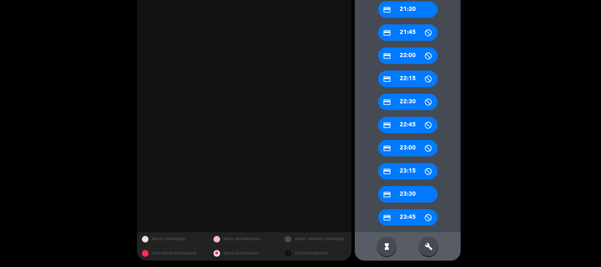
click at [431, 244] on icon "build" at bounding box center [429, 246] width 8 height 8
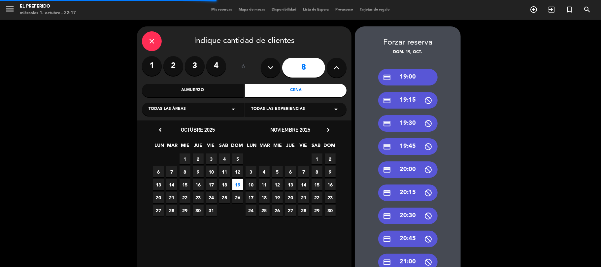
click at [394, 80] on div "credit_card 19:00" at bounding box center [407, 77] width 59 height 16
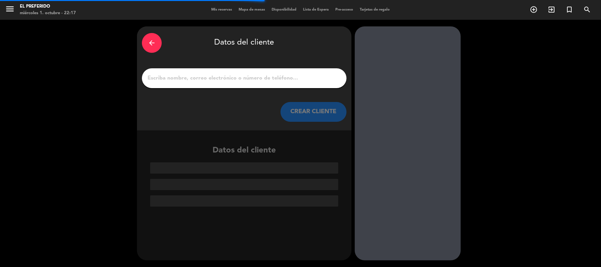
click at [247, 75] on input "1" at bounding box center [244, 78] width 195 height 9
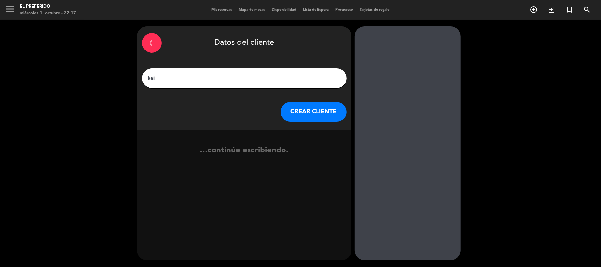
click at [247, 75] on input "kai" at bounding box center [244, 78] width 195 height 9
type input "kai cummang"
click at [297, 113] on button "CREAR CLIENTE" at bounding box center [313, 112] width 66 height 20
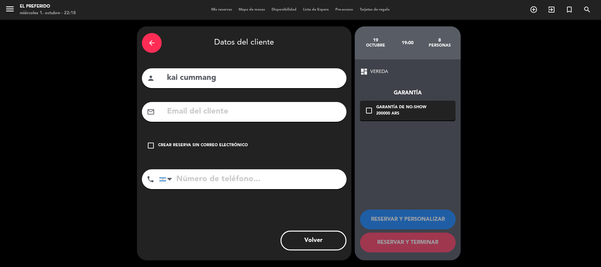
click at [266, 174] on input "tel" at bounding box center [252, 179] width 187 height 20
type input "[PHONE_NUMBER]"
click at [389, 112] on div "200000 ARS" at bounding box center [401, 113] width 50 height 7
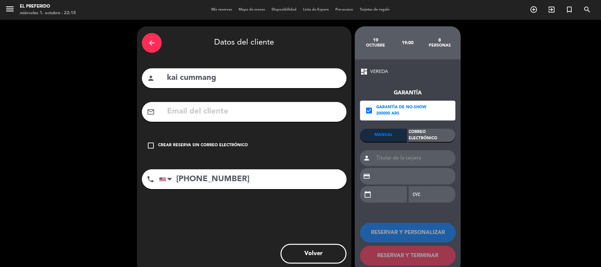
click at [424, 137] on div "Correo Electrónico" at bounding box center [431, 135] width 47 height 13
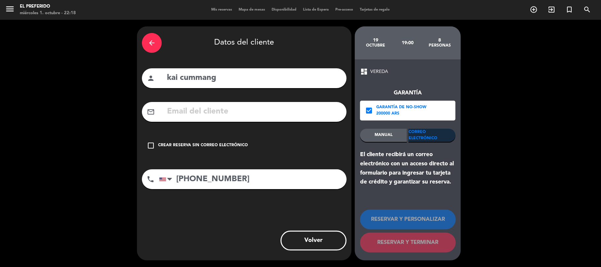
click at [257, 115] on input "text" at bounding box center [253, 112] width 175 height 14
click at [228, 115] on input "kaino" at bounding box center [253, 112] width 175 height 14
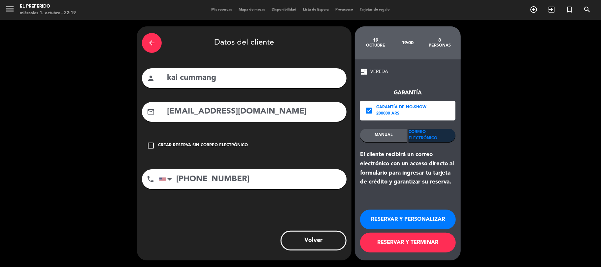
type input "[EMAIL_ADDRESS][DOMAIN_NAME]"
click at [424, 133] on div "Correo Electrónico" at bounding box center [431, 135] width 47 height 13
click at [406, 177] on div "El cliente recibirá un correo electrónico con un acceso directo al formulario p…" at bounding box center [407, 168] width 95 height 37
click at [425, 110] on div "check_box Garantía de no-show 200000 ARS" at bounding box center [407, 111] width 95 height 20
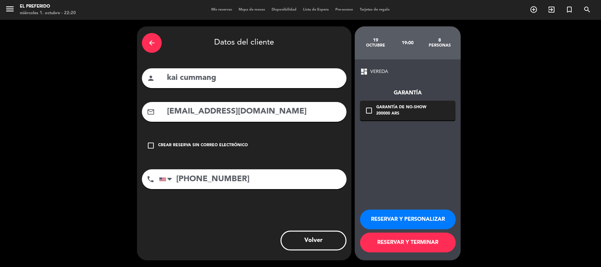
click at [416, 213] on button "RESERVAR Y PERSONALIZAR" at bounding box center [408, 219] width 96 height 20
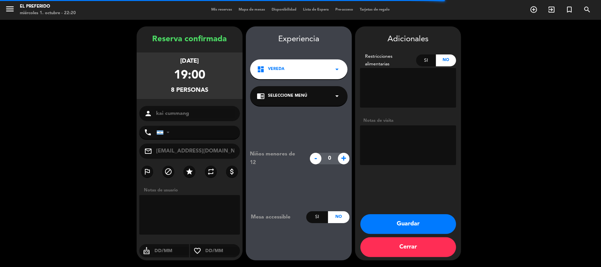
type input "[PHONE_NUMBER]"
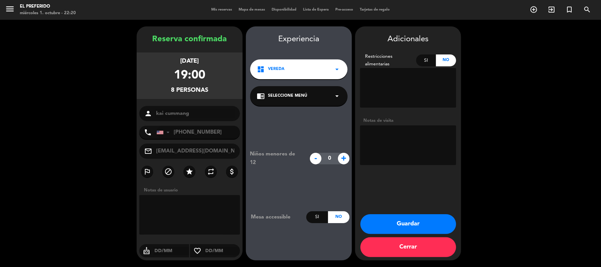
click at [409, 222] on button "Guardar" at bounding box center [408, 224] width 96 height 20
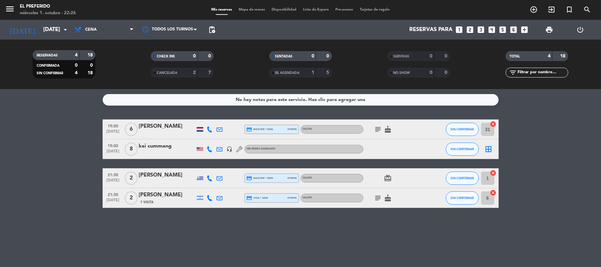
click at [494, 32] on icon "looks_4" at bounding box center [492, 29] width 9 height 9
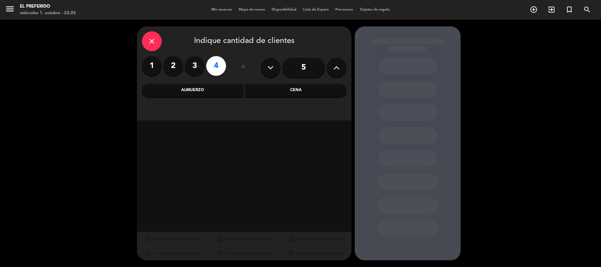
drag, startPoint x: 201, startPoint y: 86, endPoint x: 204, endPoint y: 89, distance: 4.0
click at [201, 87] on div "Almuerzo" at bounding box center [193, 90] width 102 height 13
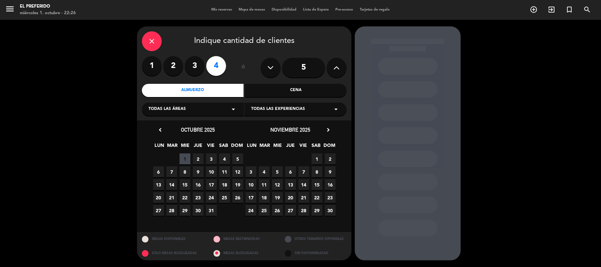
click at [162, 169] on span "6" at bounding box center [158, 171] width 11 height 11
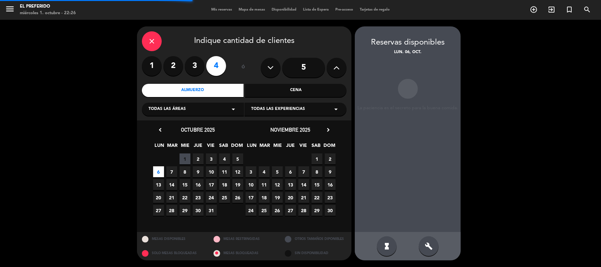
click at [433, 242] on div "build" at bounding box center [429, 246] width 20 height 20
